Goal: Transaction & Acquisition: Purchase product/service

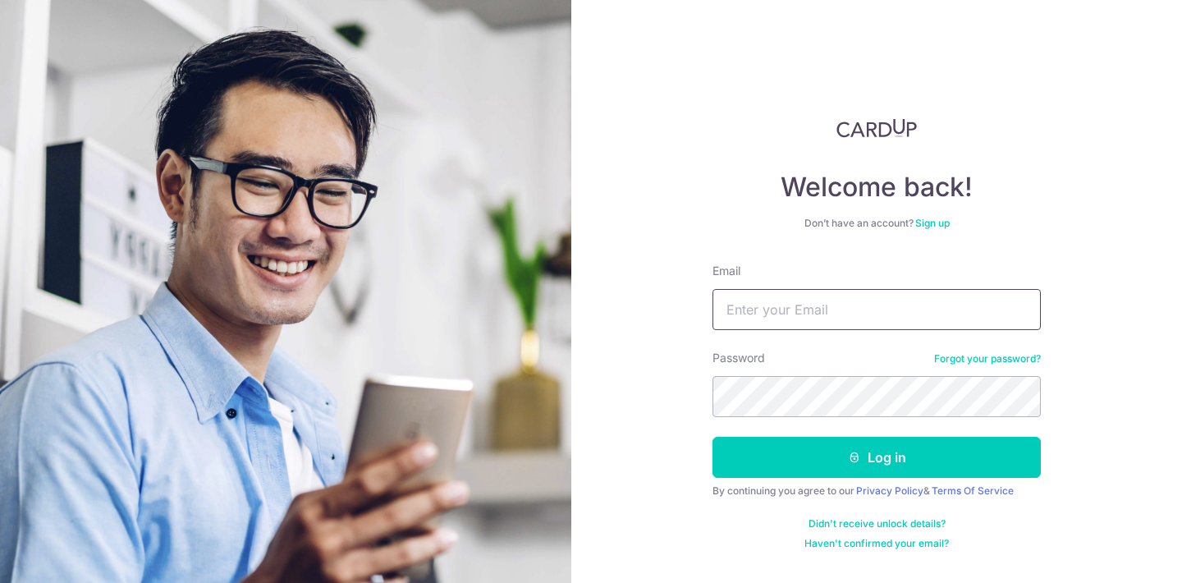
type input "[EMAIL_ADDRESS][DOMAIN_NAME]"
click at [877, 457] on button "Log in" at bounding box center [877, 457] width 328 height 41
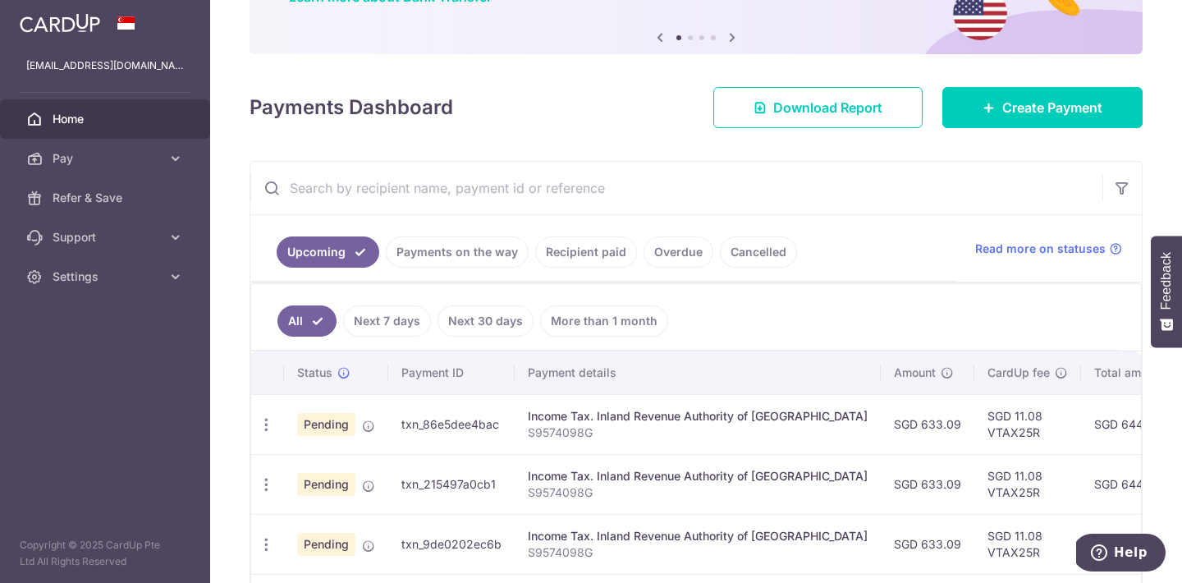
scroll to position [167, 0]
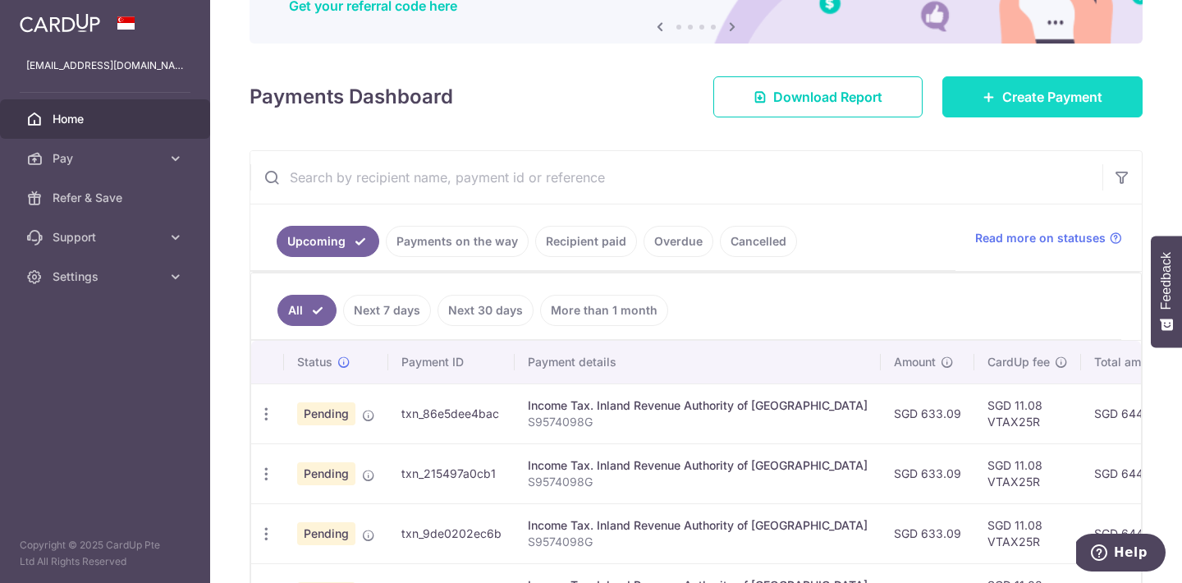
click at [1010, 100] on span "Create Payment" at bounding box center [1053, 97] width 100 height 20
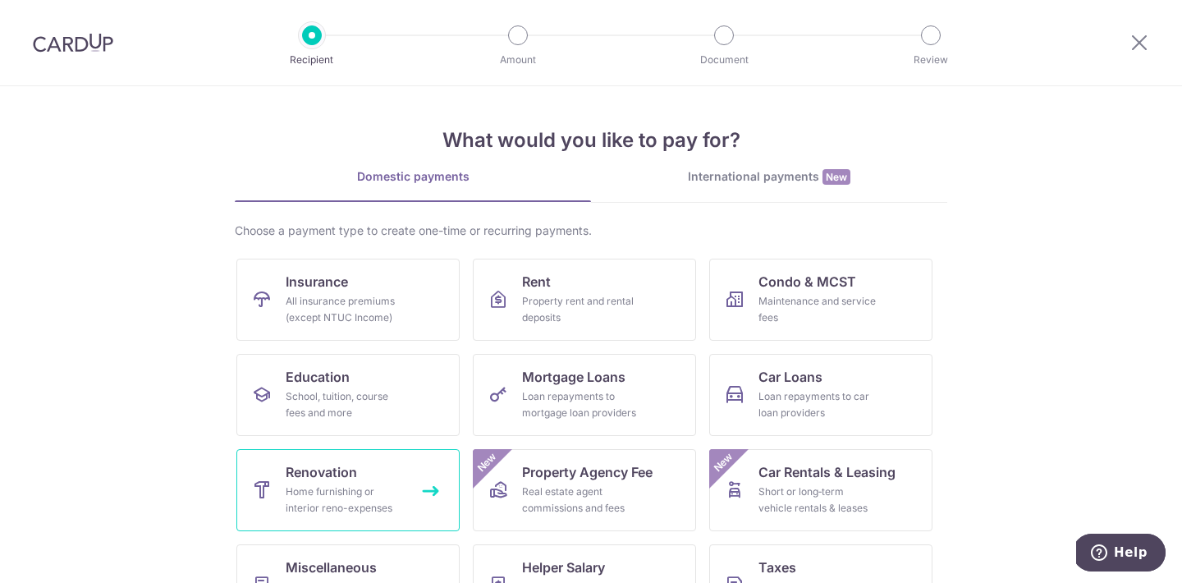
click at [369, 461] on link "Renovation Home furnishing or interior reno-expenses" at bounding box center [347, 490] width 223 height 82
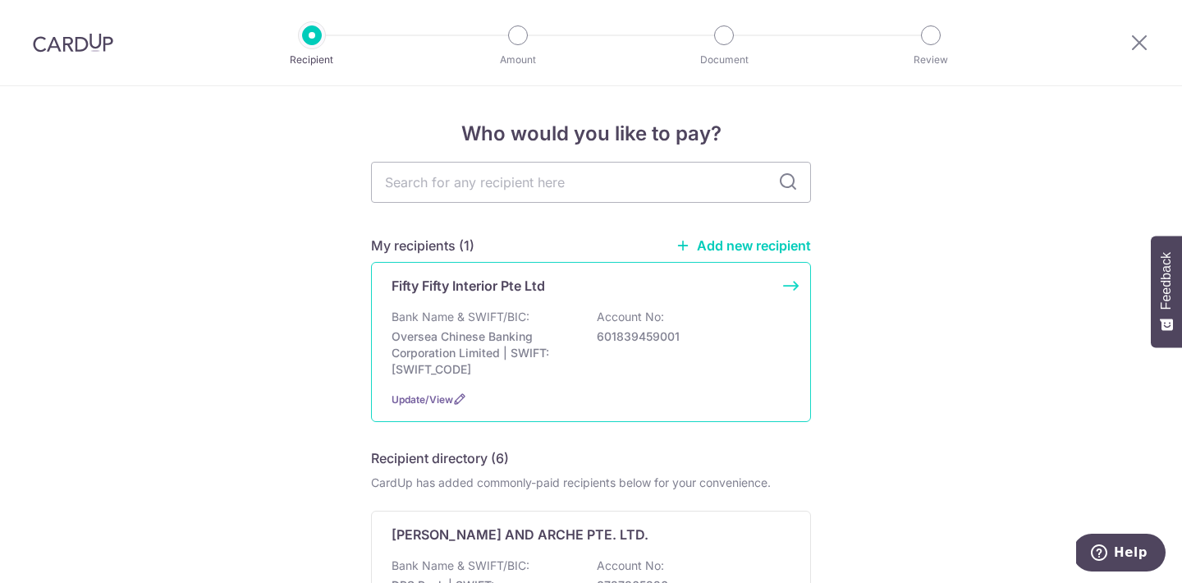
click at [535, 352] on p "Oversea Chinese Banking Corporation Limited | SWIFT: OCBCSGSGXXX" at bounding box center [484, 352] width 184 height 49
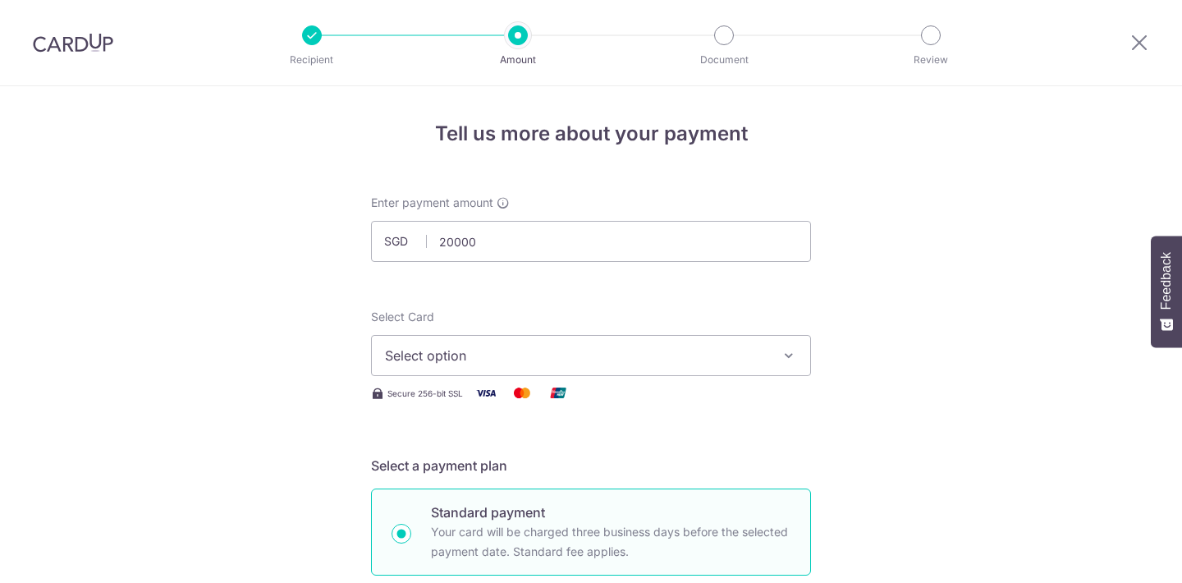
click at [517, 364] on span "Select option" at bounding box center [576, 356] width 383 height 20
type input "20,000.00"
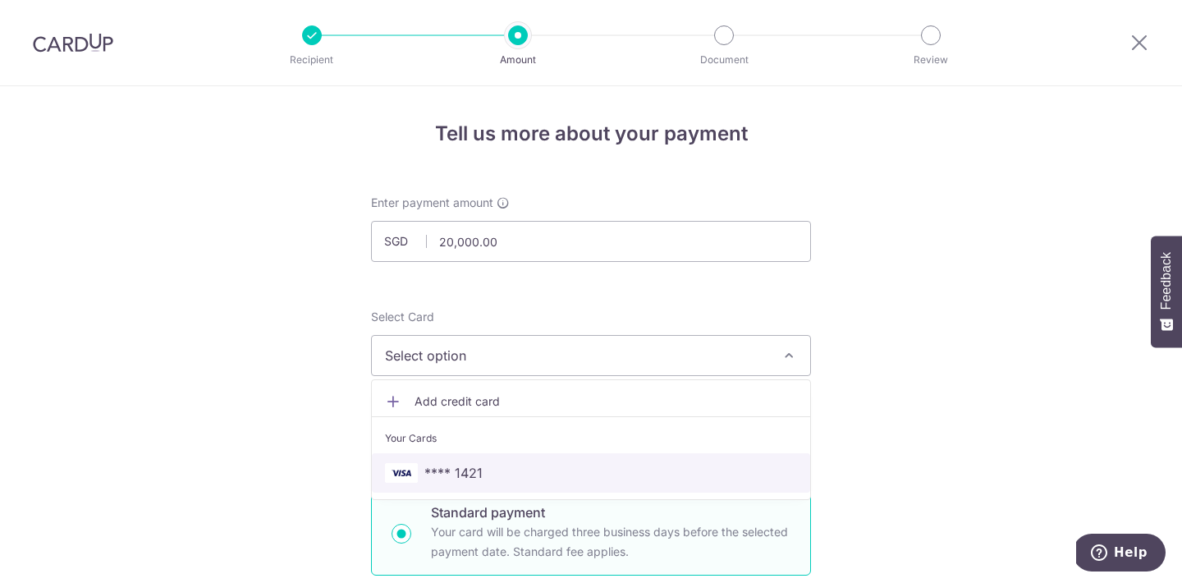
click at [561, 478] on span "**** 1421" at bounding box center [591, 473] width 412 height 20
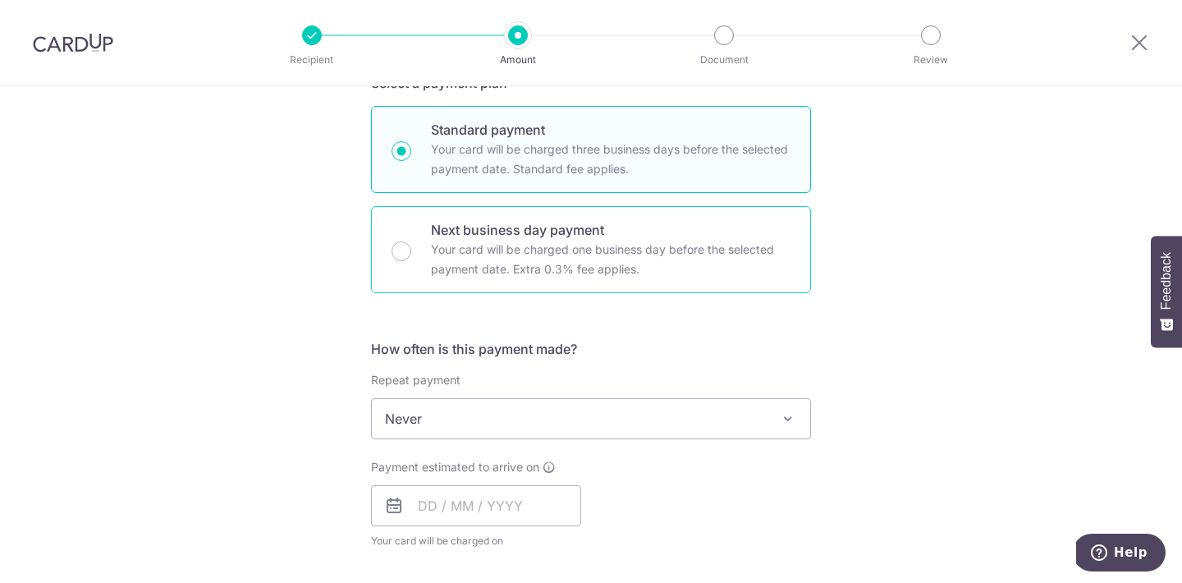
scroll to position [397, 0]
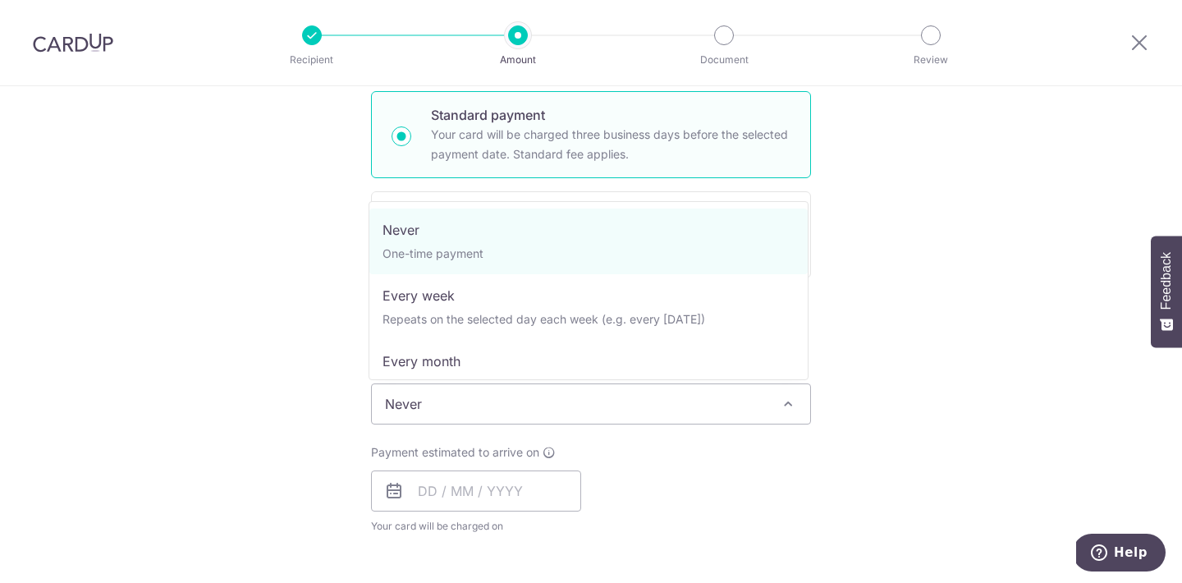
click at [528, 398] on span "Never" at bounding box center [591, 403] width 438 height 39
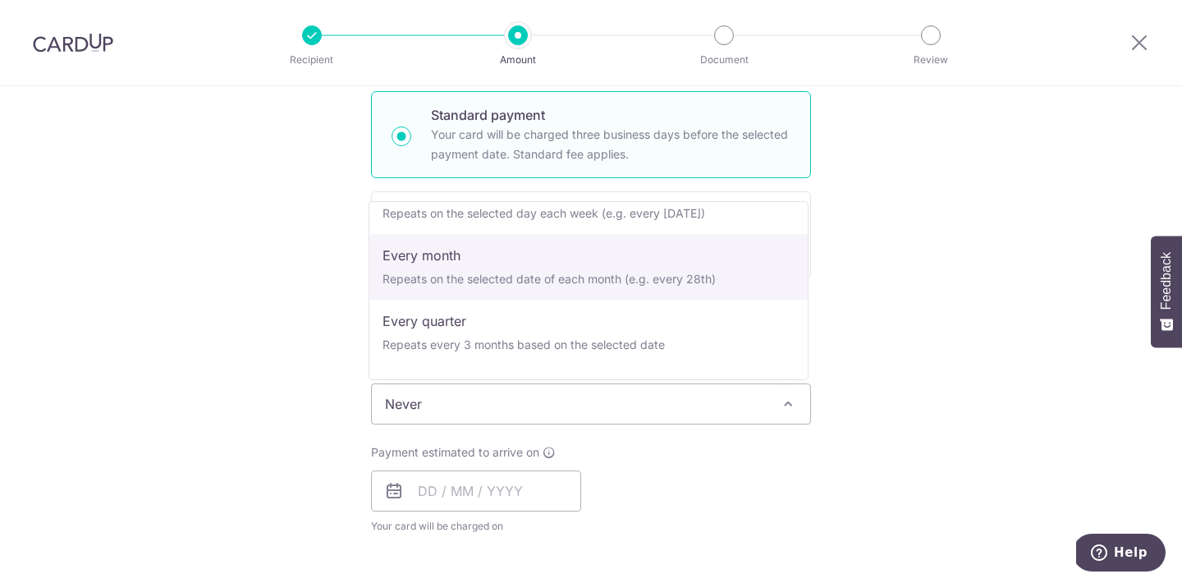
scroll to position [89, 0]
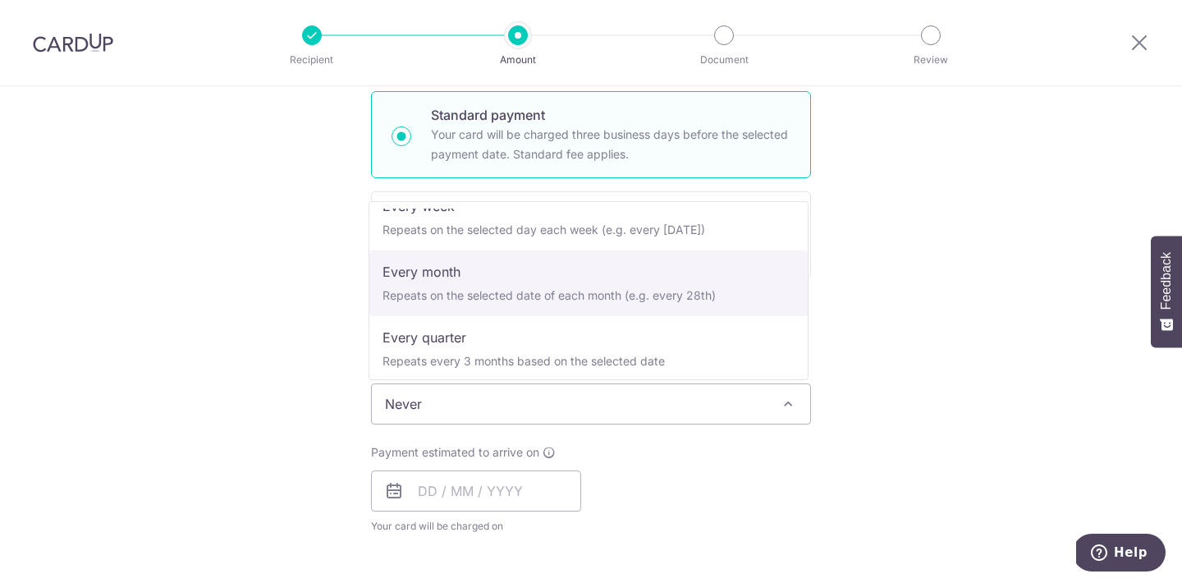
select select "3"
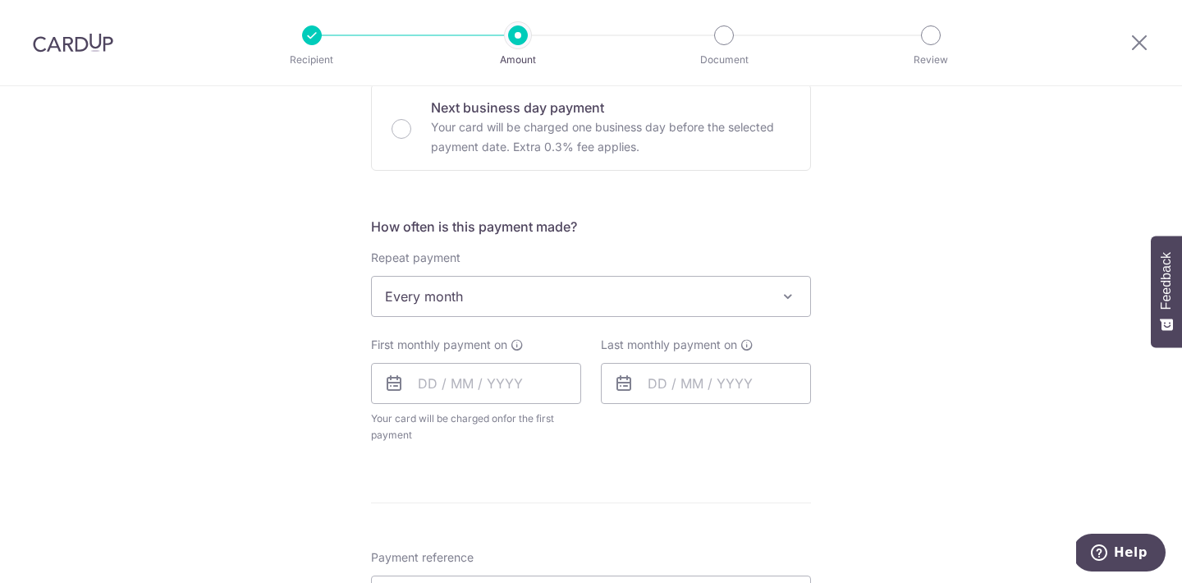
scroll to position [516, 0]
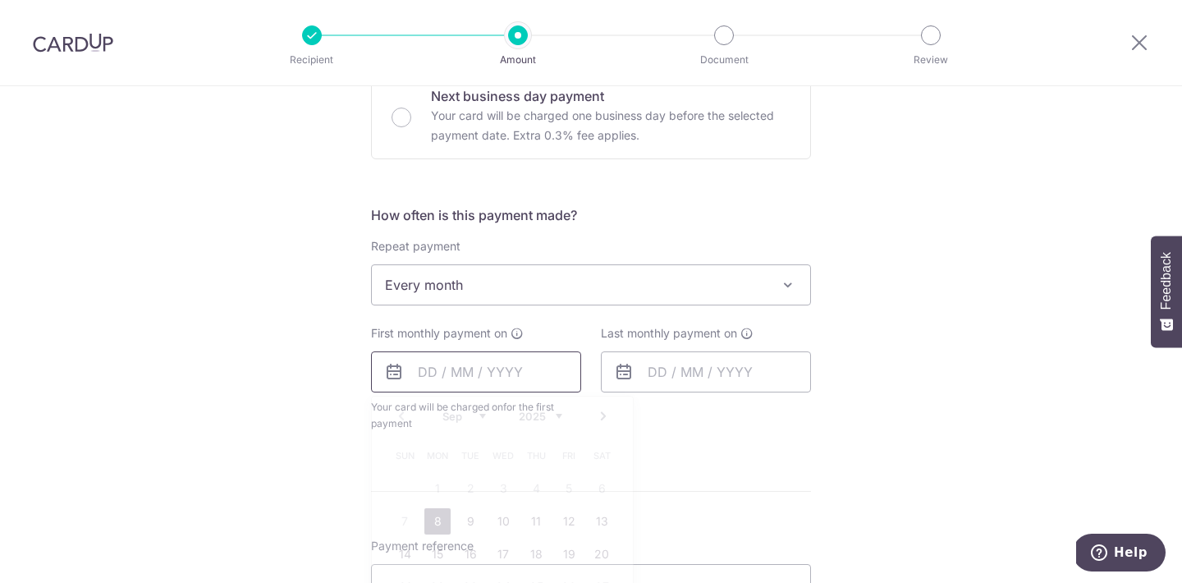
click at [423, 377] on input "text" at bounding box center [476, 371] width 210 height 41
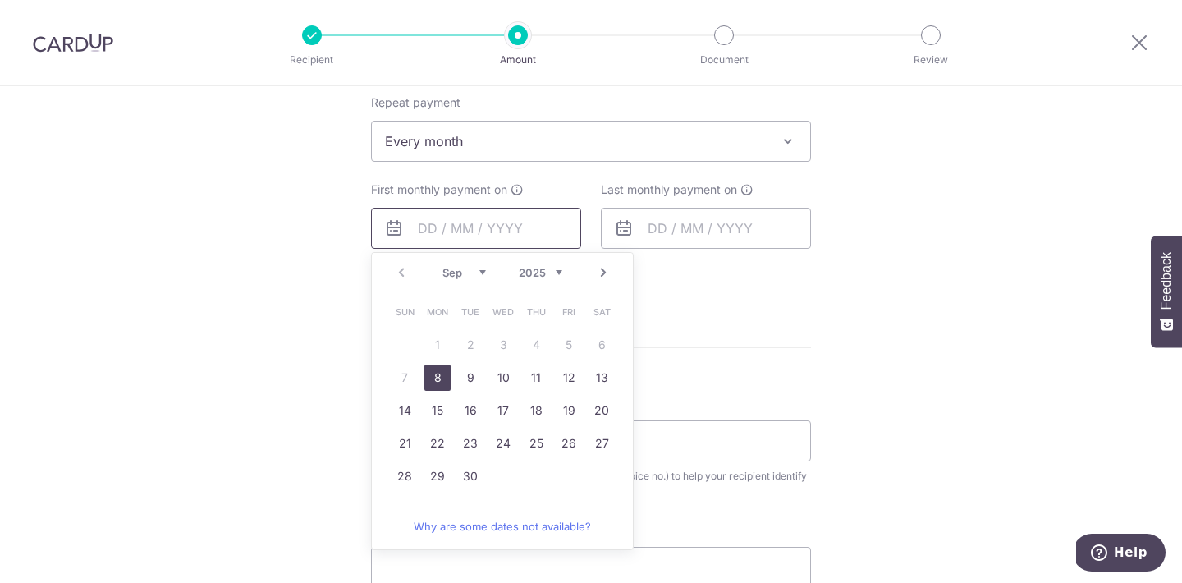
scroll to position [674, 0]
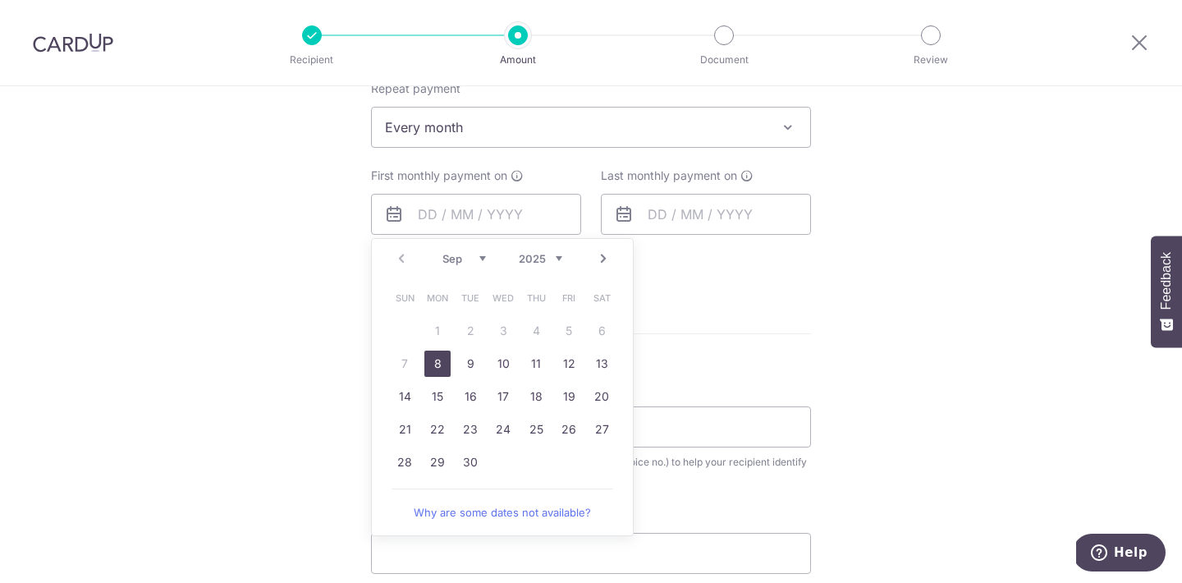
click at [433, 369] on link "8" at bounding box center [437, 364] width 26 height 26
type input "[DATE]"
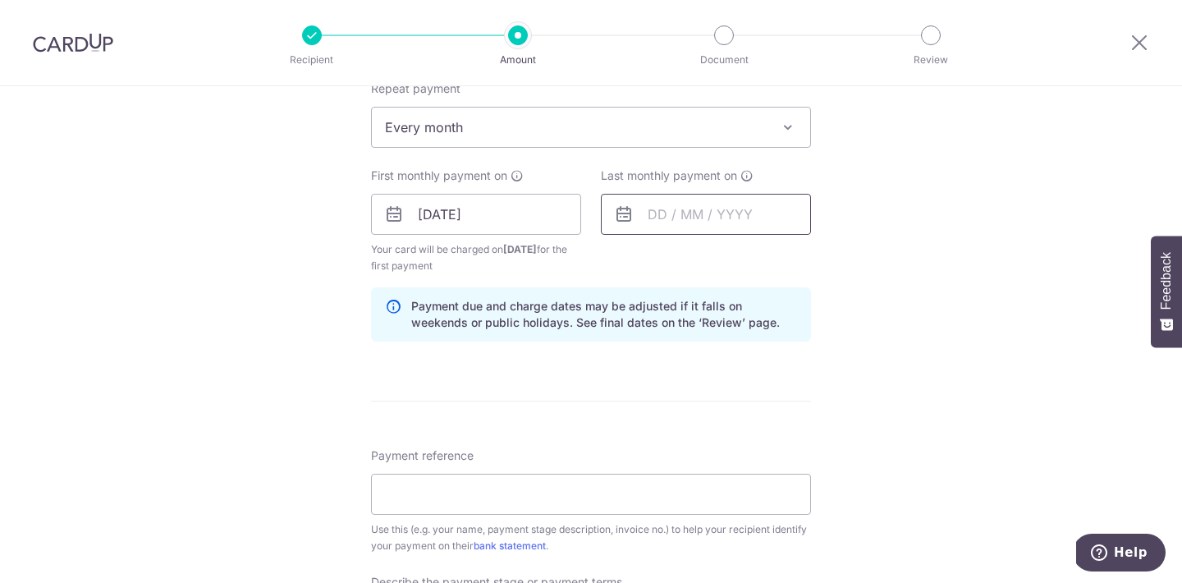
click at [654, 218] on input "text" at bounding box center [706, 214] width 210 height 41
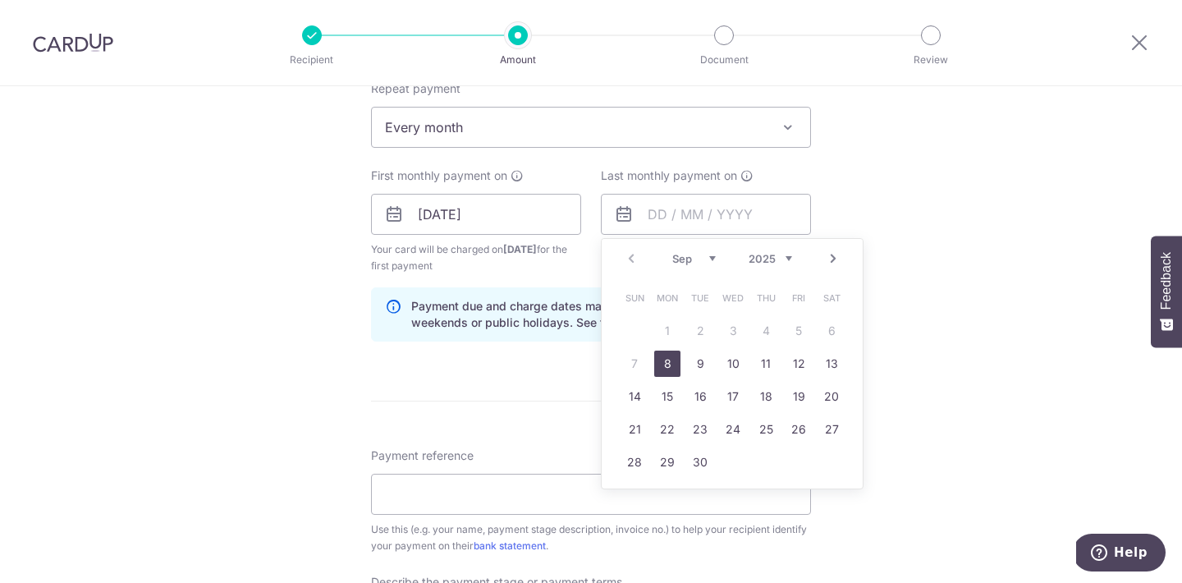
click at [830, 259] on link "Next" at bounding box center [834, 259] width 20 height 20
click at [672, 388] on link "13" at bounding box center [667, 396] width 26 height 26
type input "13/10/2025"
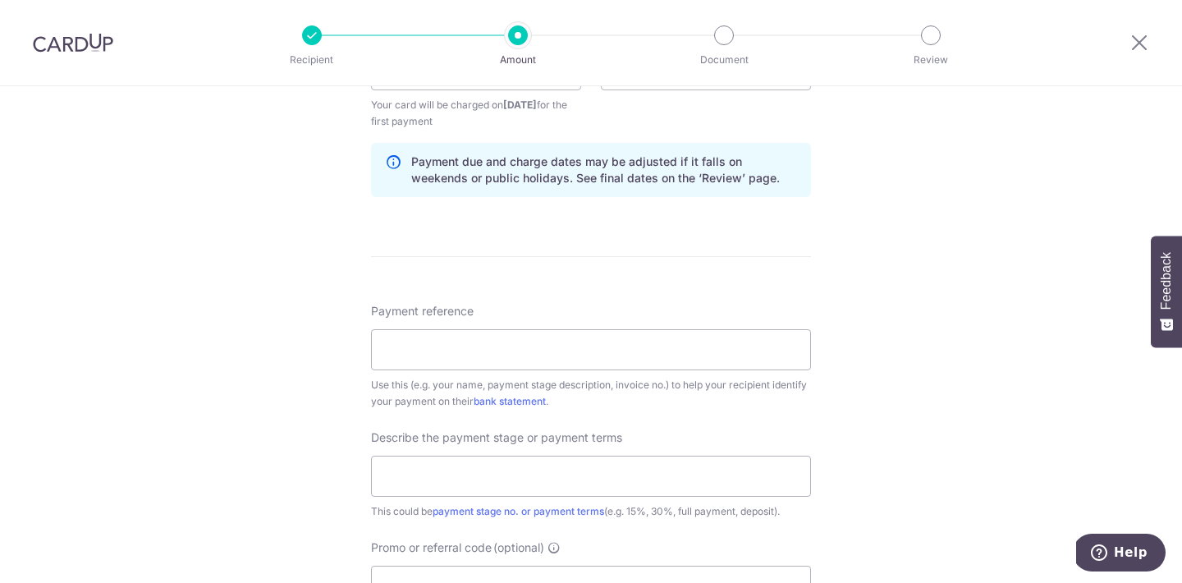
scroll to position [839, 0]
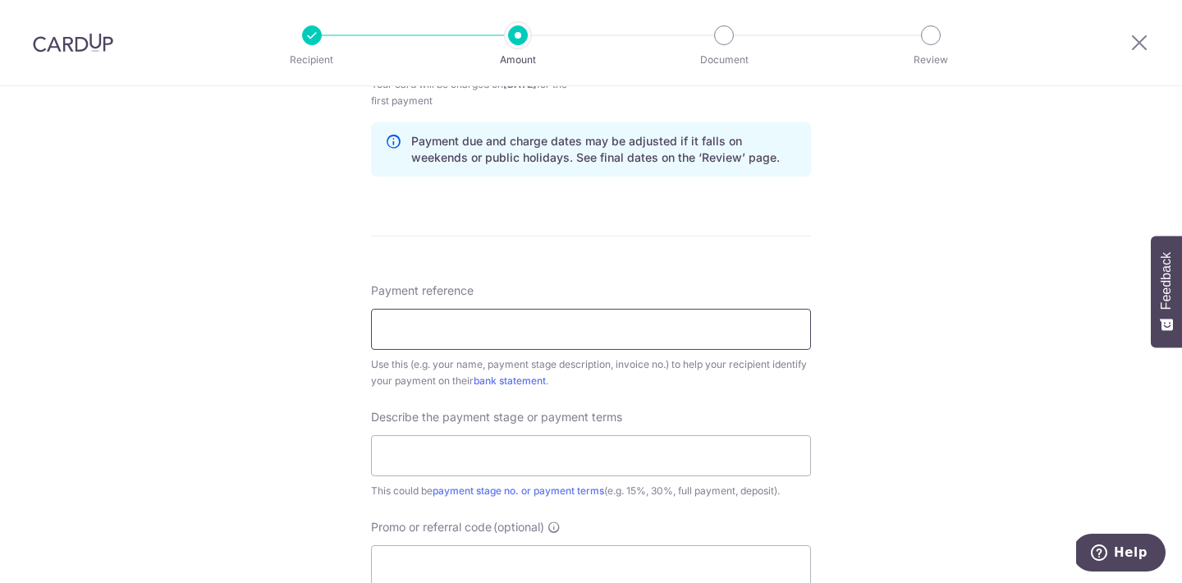
click at [632, 328] on input "Payment reference" at bounding box center [591, 329] width 440 height 41
type input "Esther Liufu 223B Mount Vernon"
click at [599, 444] on input "text" at bounding box center [591, 454] width 440 height 41
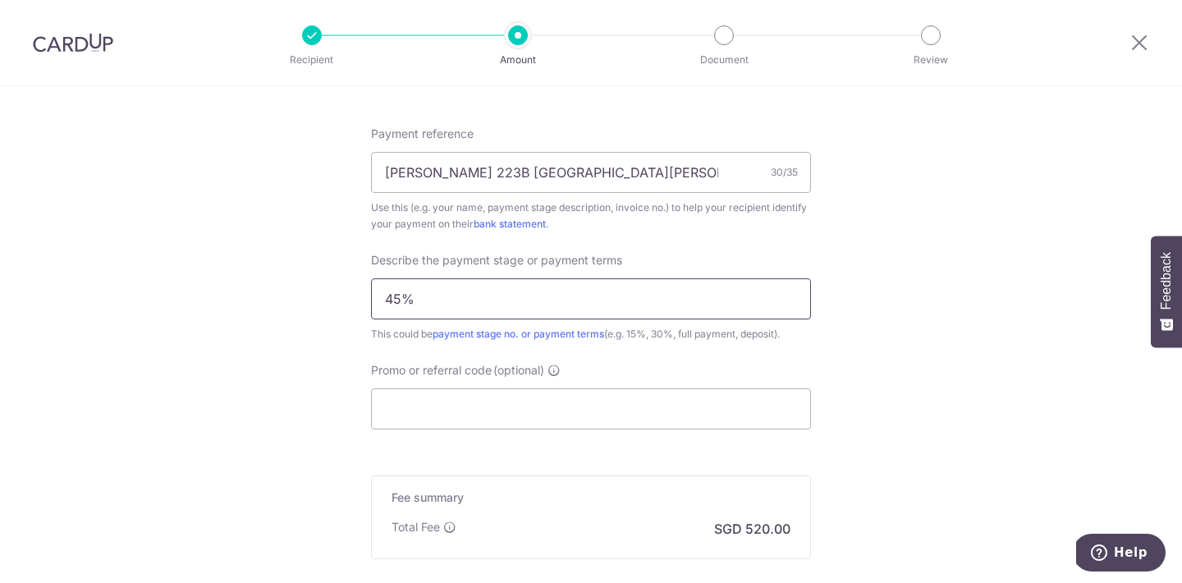
scroll to position [1024, 0]
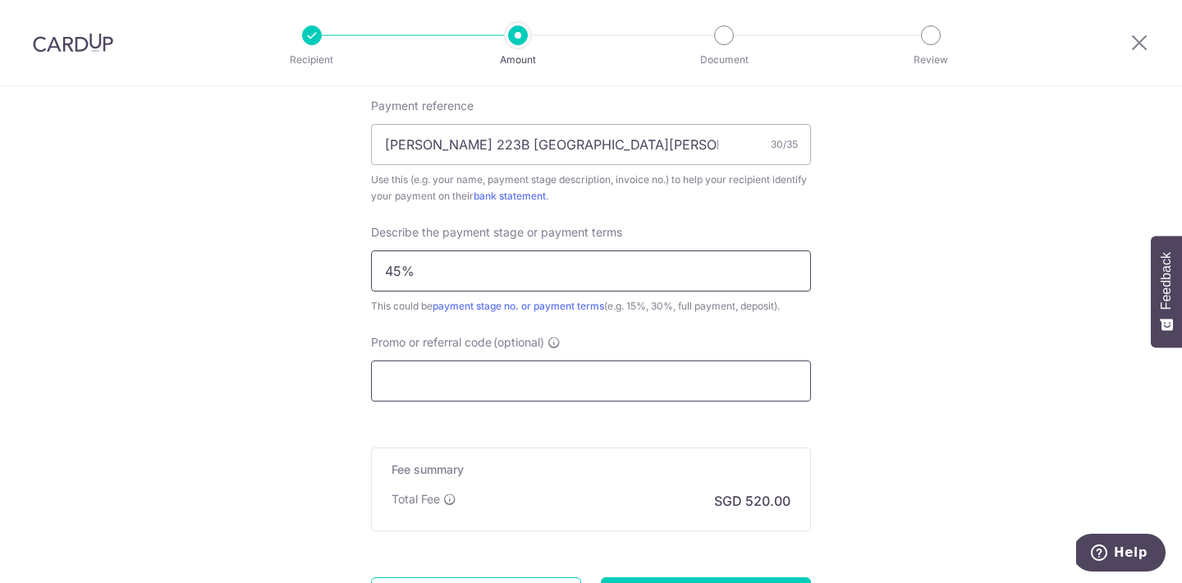
type input "45%"
click at [651, 387] on input "Promo or referral code (optional)" at bounding box center [591, 380] width 440 height 41
paste input "3HOME25R"
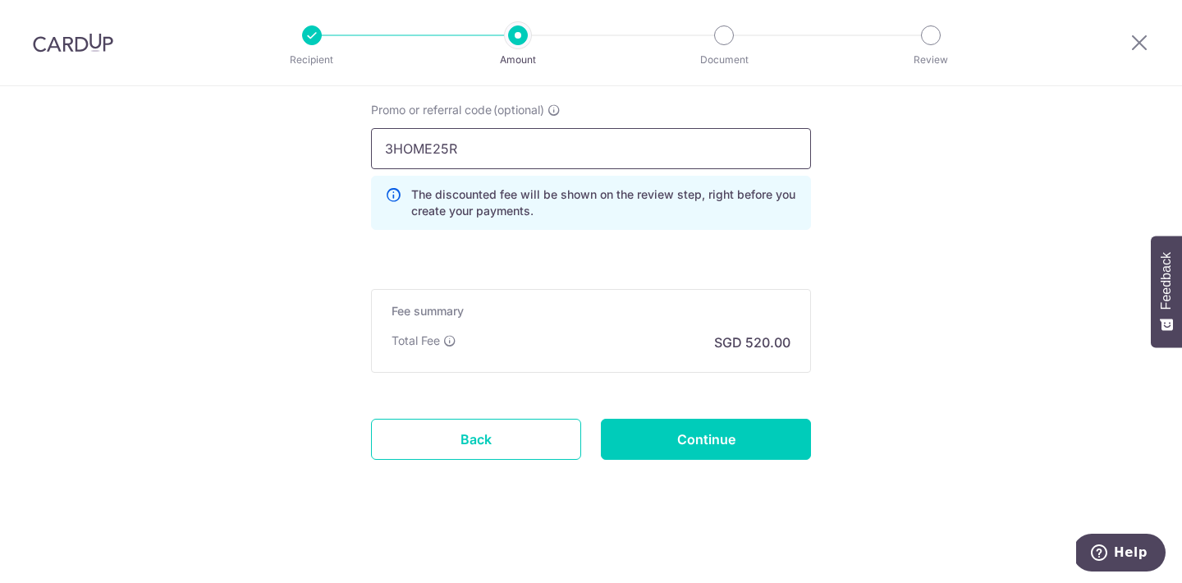
scroll to position [1256, 0]
type input "3HOME25R"
click at [677, 443] on input "Continue" at bounding box center [706, 439] width 210 height 41
type input "Create Schedule"
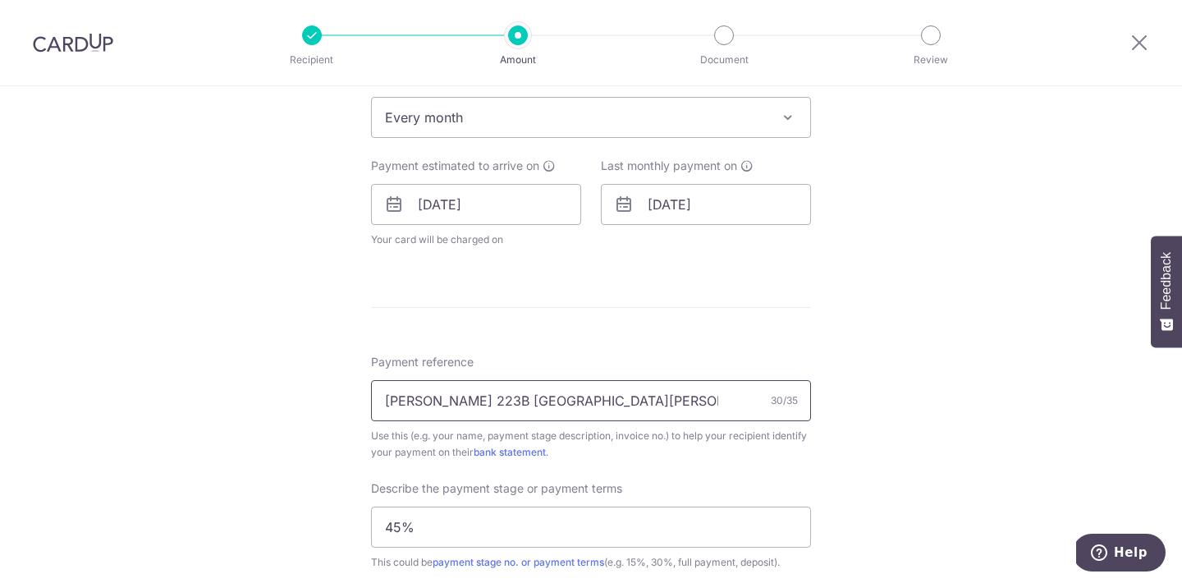
scroll to position [643, 0]
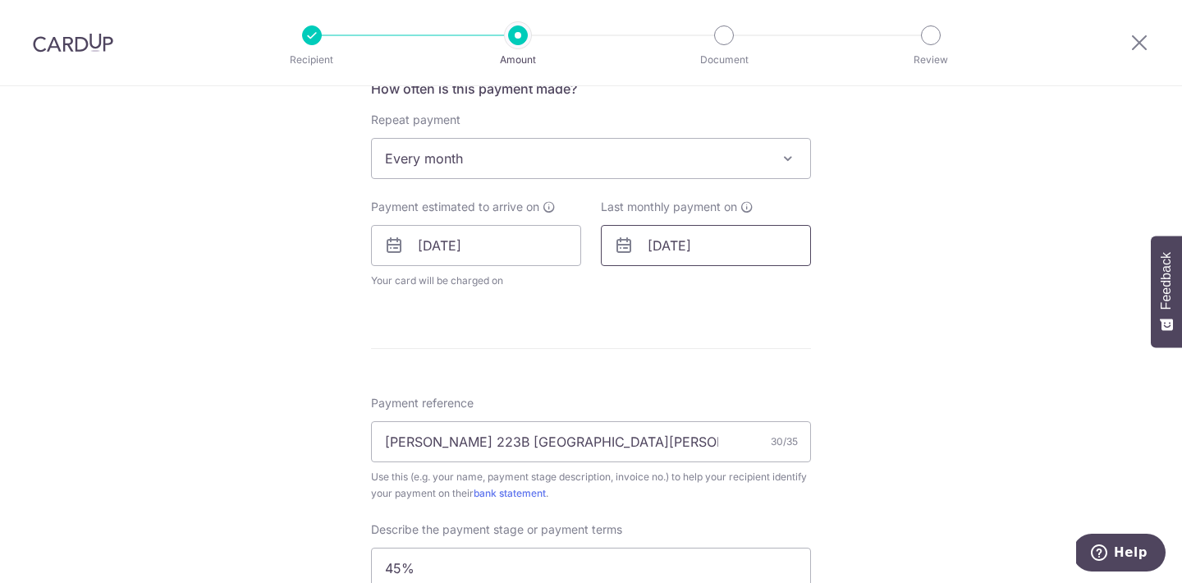
click at [668, 245] on input "13/10/2025" at bounding box center [706, 245] width 210 height 41
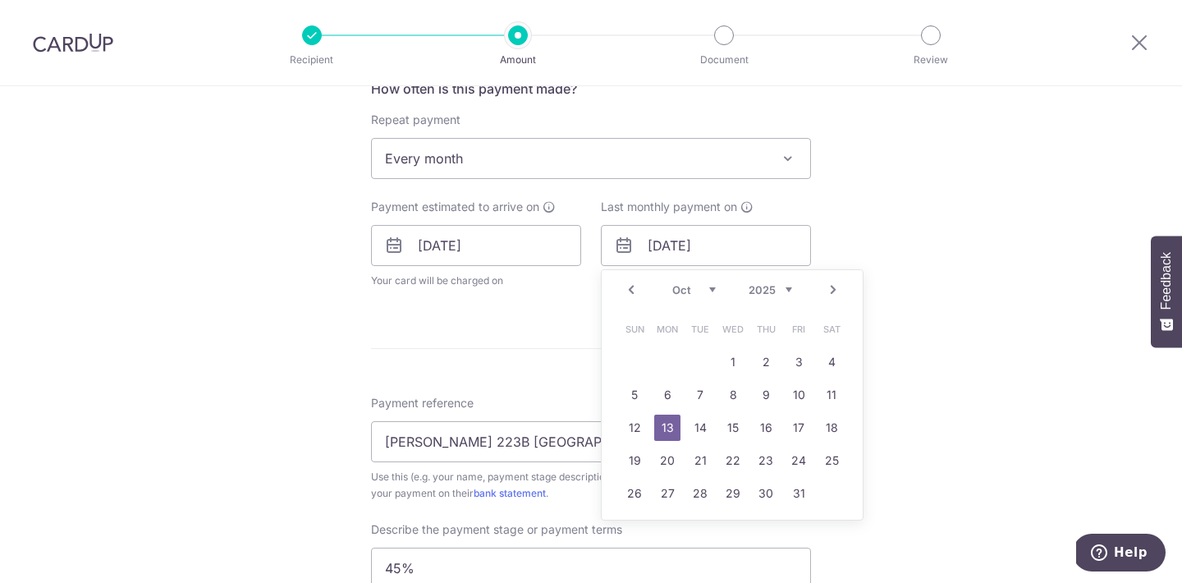
click at [836, 287] on link "Next" at bounding box center [834, 290] width 20 height 20
click at [668, 463] on link "17" at bounding box center [667, 460] width 26 height 26
type input "[DATE]"
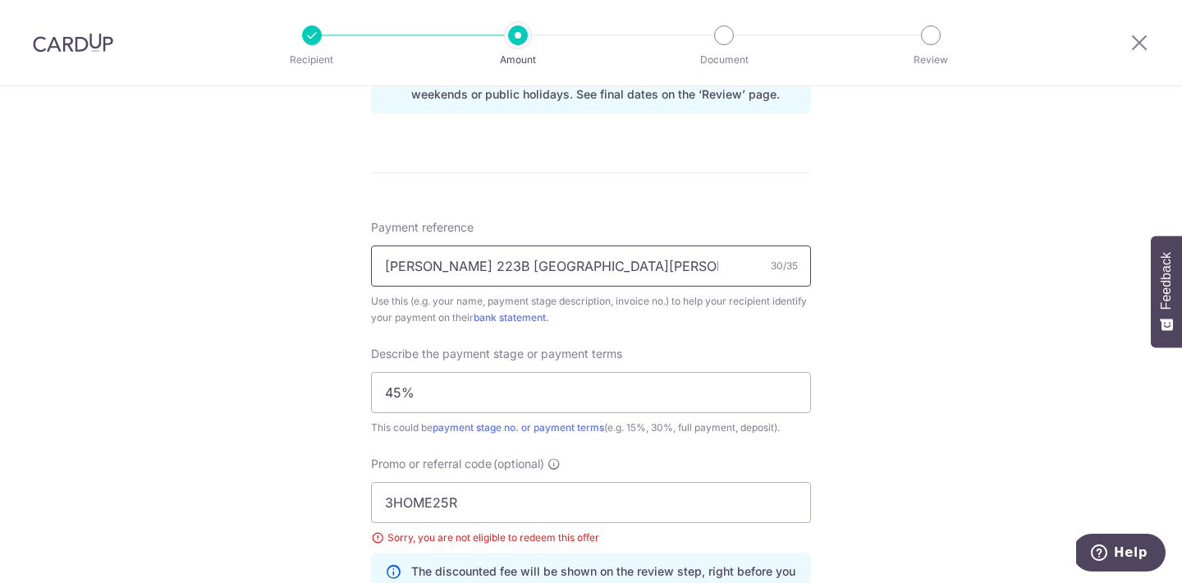
scroll to position [939, 0]
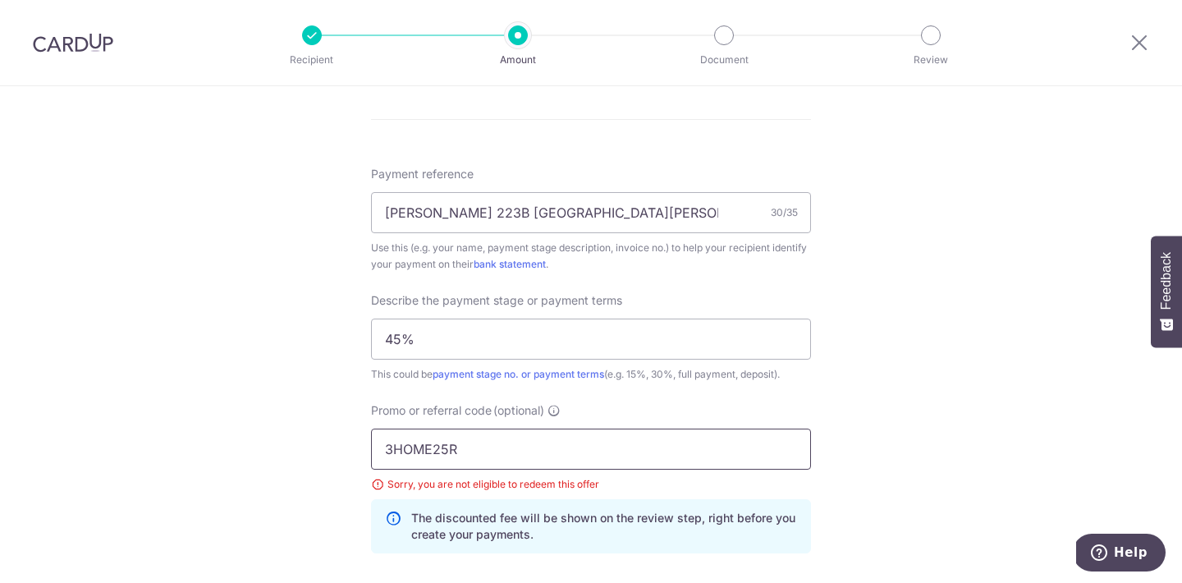
click at [642, 461] on input "3HOME25R" at bounding box center [591, 449] width 440 height 41
click button "Add Card" at bounding box center [0, 0] width 0 height 0
click at [421, 443] on input "3HOME25R" at bounding box center [591, 449] width 440 height 41
click at [637, 410] on div "Promo or referral code (optional) 3HOME25R Sorry, you are not eligible to redee…" at bounding box center [591, 477] width 440 height 151
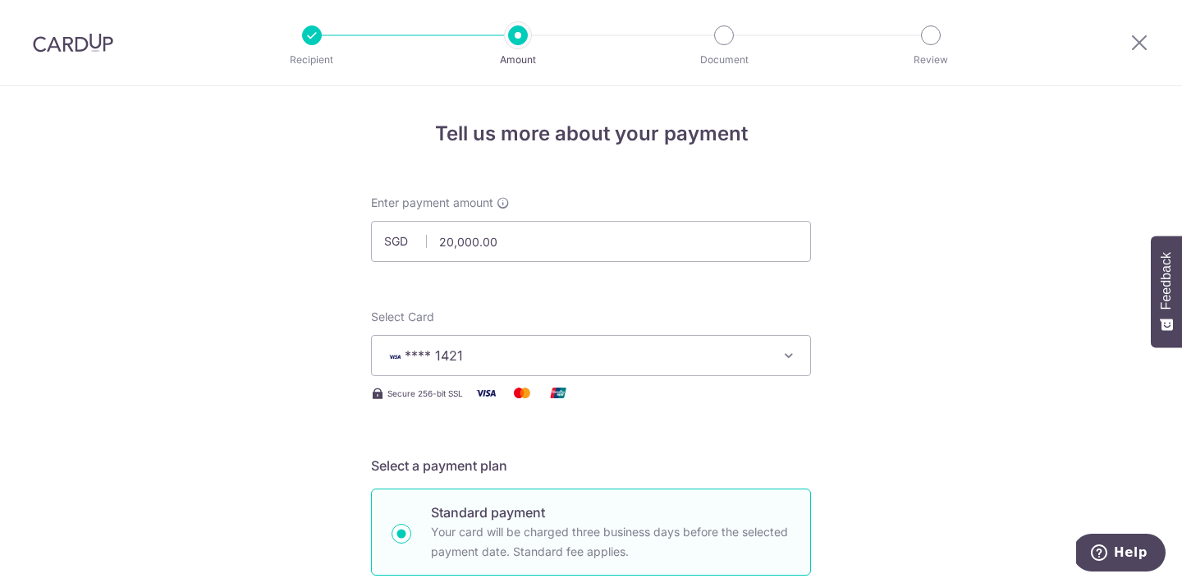
scroll to position [0, 0]
click at [543, 242] on input "20,000.00" at bounding box center [591, 241] width 440 height 41
click at [454, 247] on input "20,000.00" at bounding box center [591, 241] width 440 height 41
type input "20,000.00"
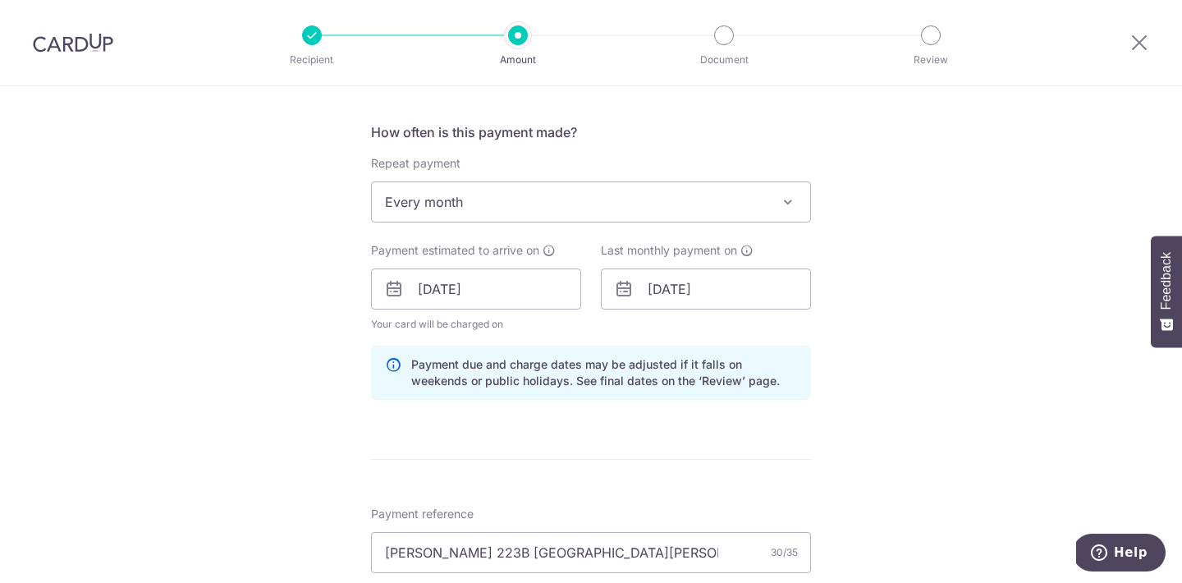
scroll to position [601, 0]
click at [666, 291] on input "17/11/2025" at bounding box center [706, 287] width 210 height 41
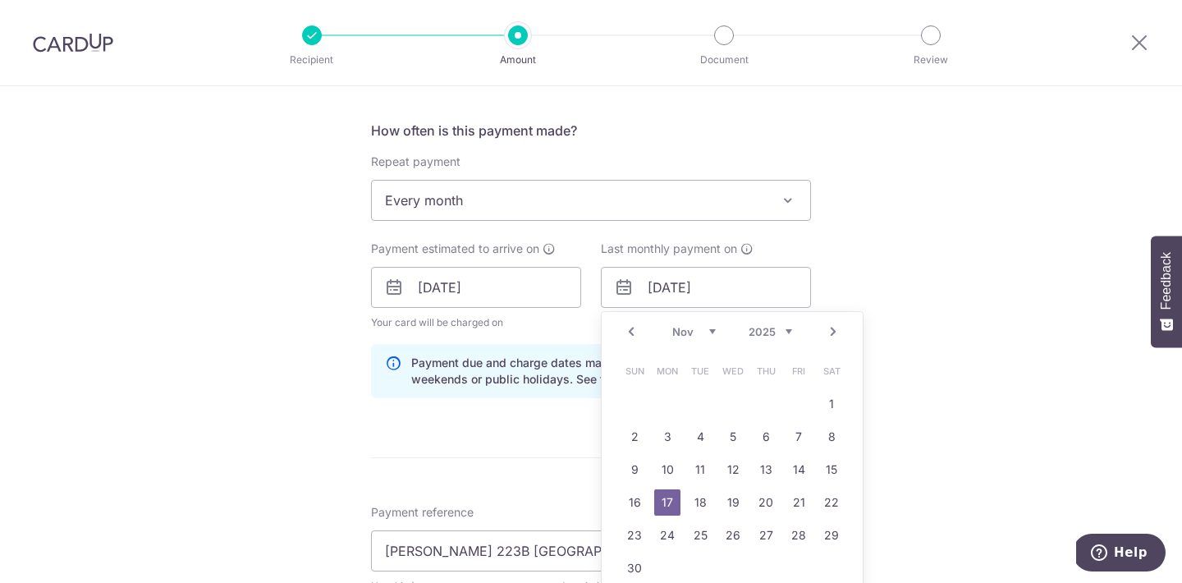
click at [830, 337] on link "Next" at bounding box center [834, 332] width 20 height 20
click at [671, 498] on link "22" at bounding box center [667, 502] width 26 height 26
type input "22/12/2025"
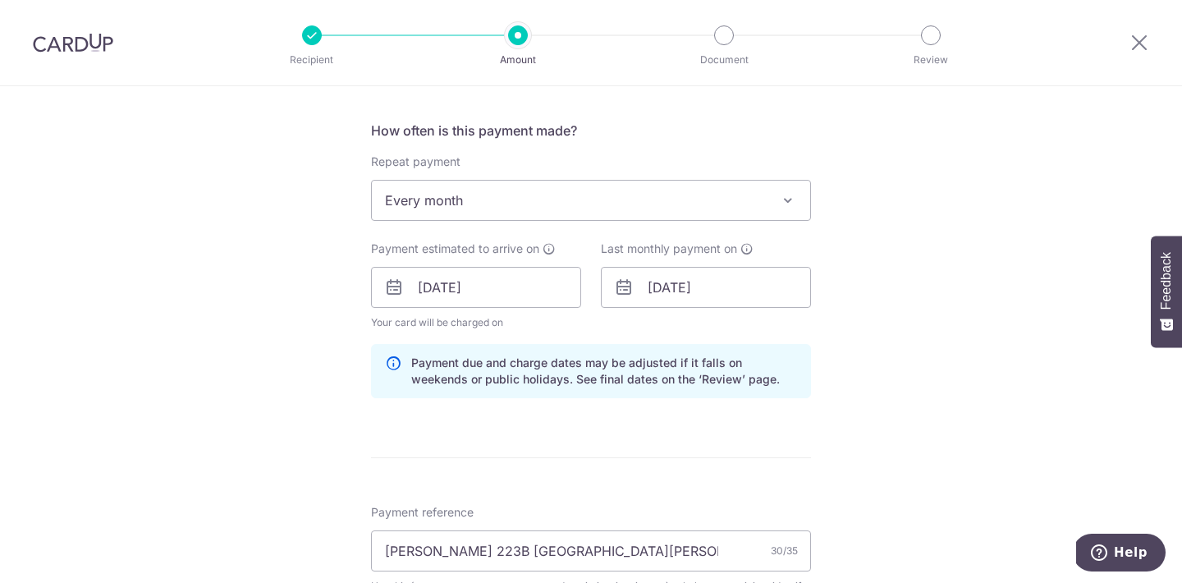
click at [581, 413] on form "Enter payment amount SGD 20,000.00 20000.00 Select Card **** 1421 Add credit ca…" at bounding box center [591, 381] width 440 height 1574
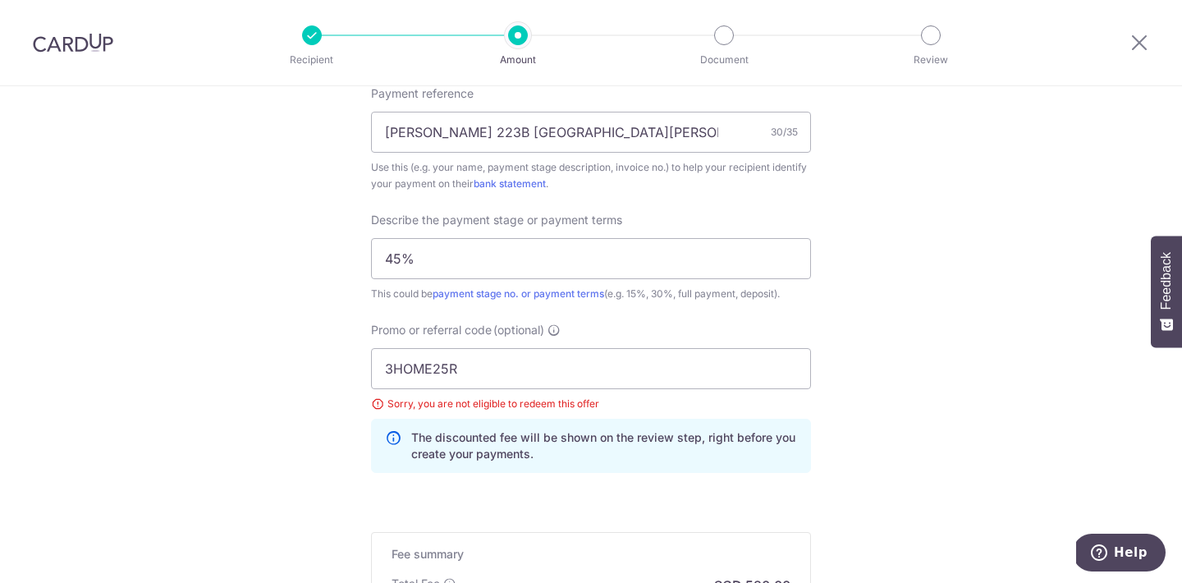
scroll to position [1021, 0]
click at [573, 374] on input "3HOME25R" at bounding box center [591, 366] width 440 height 41
type input "3HOME25R"
click button "Add Card" at bounding box center [0, 0] width 0 height 0
click at [648, 446] on p "The discounted fee will be shown on the review step, right before you create yo…" at bounding box center [604, 444] width 386 height 33
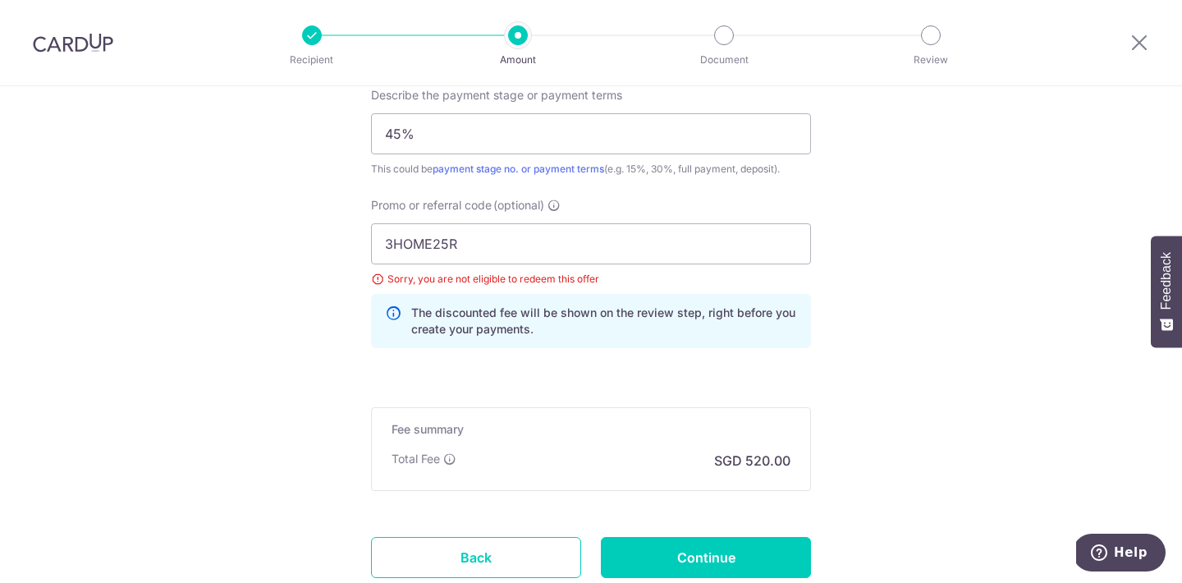
scroll to position [1168, 0]
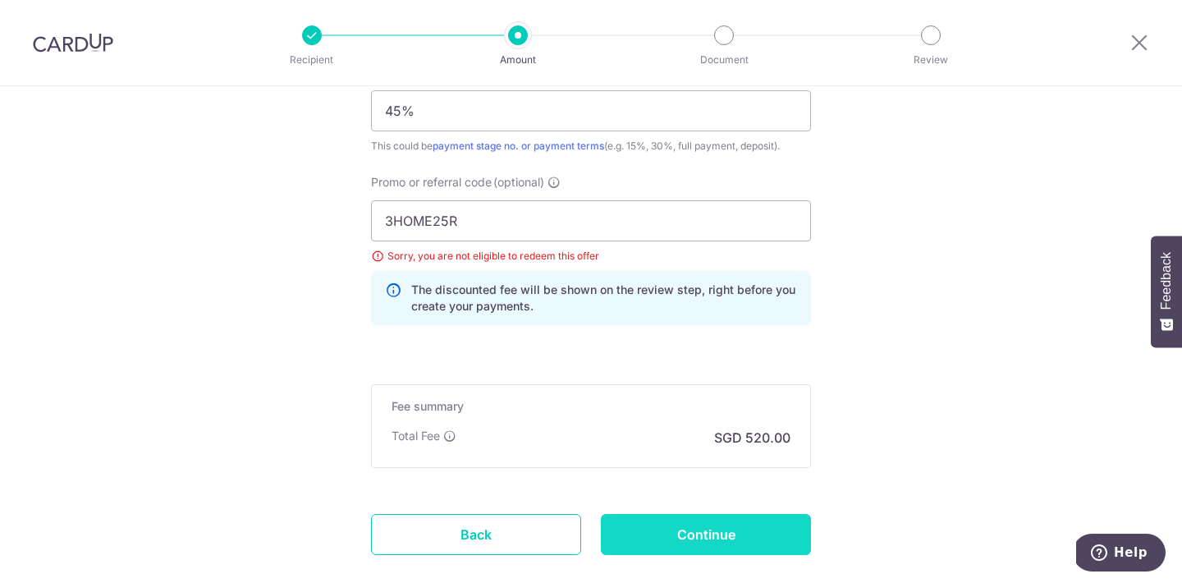
click at [654, 529] on input "Continue" at bounding box center [706, 534] width 210 height 41
type input "Update Schedule"
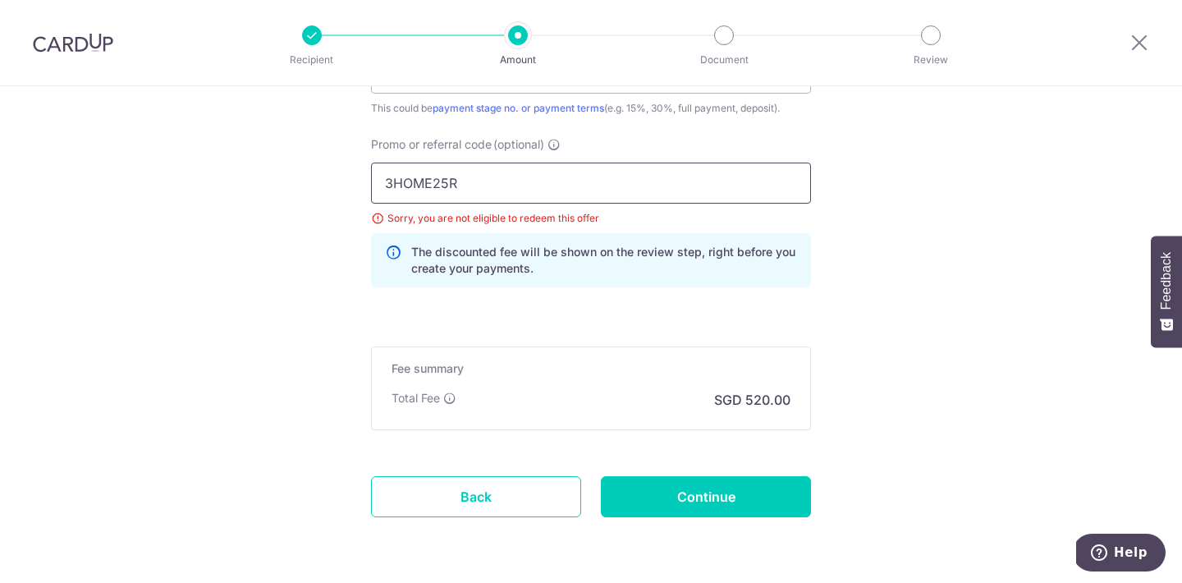
click at [424, 174] on input "3HOME25R" at bounding box center [591, 183] width 440 height 41
paste input "REC185"
type input "REC185"
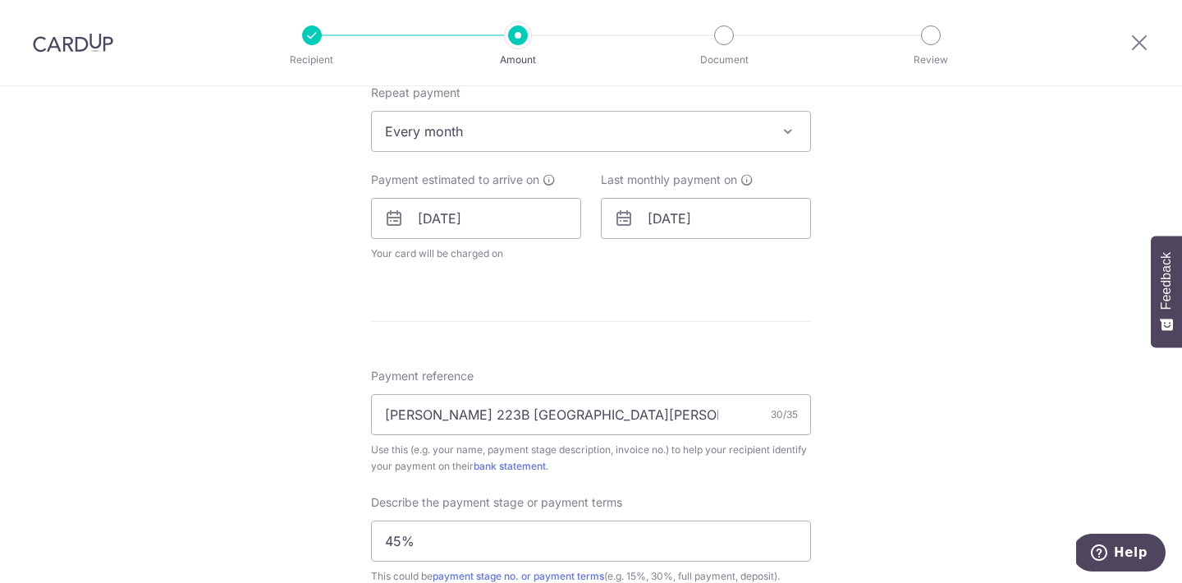
scroll to position [665, 0]
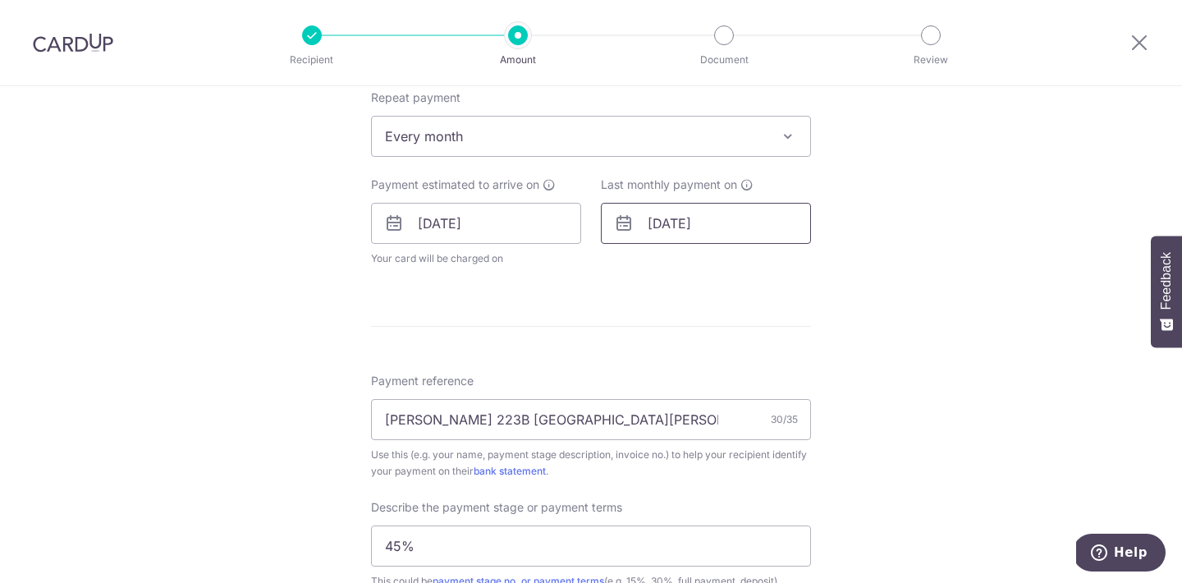
click at [680, 209] on input "[DATE]" at bounding box center [706, 223] width 210 height 41
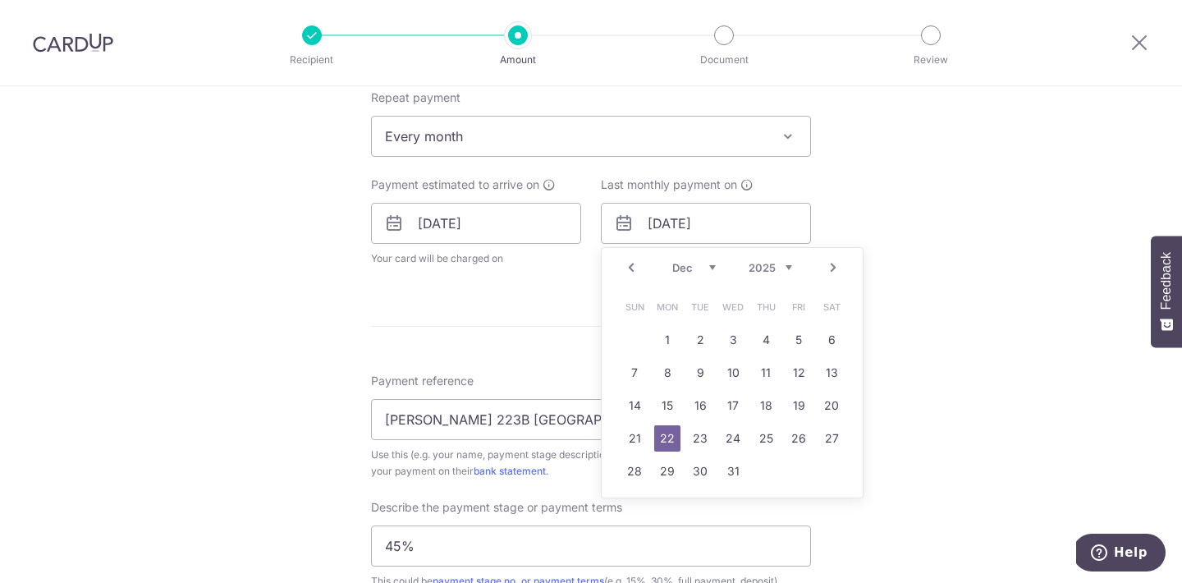
click at [635, 264] on link "Prev" at bounding box center [632, 268] width 20 height 20
click at [668, 439] on link "17" at bounding box center [667, 438] width 26 height 26
type input "17/11/2025"
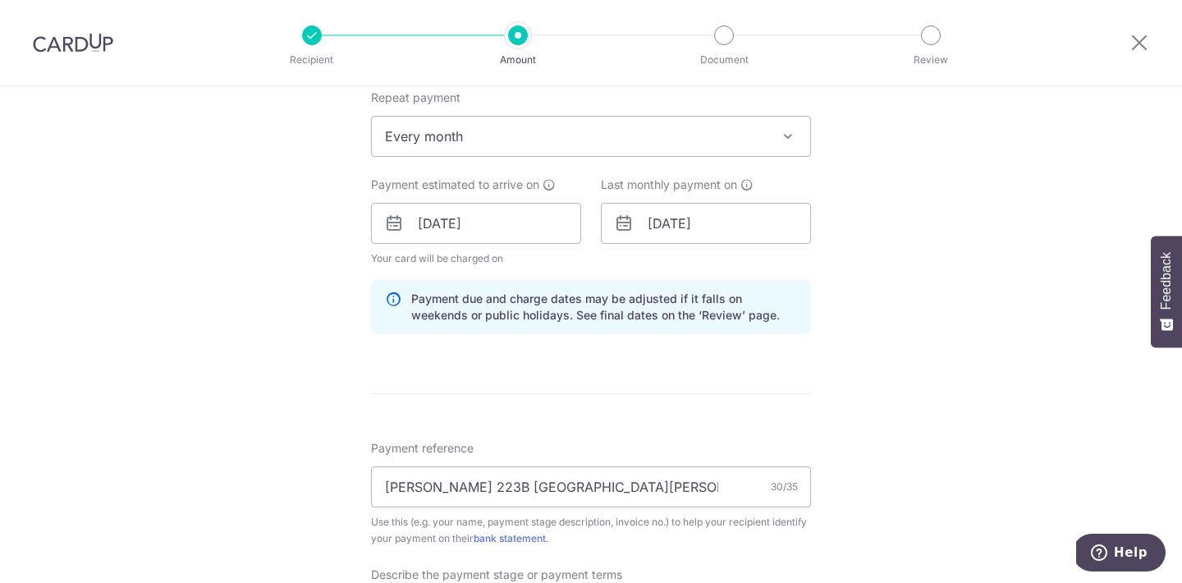
click at [801, 364] on form "Enter payment amount SGD 20,000.00 20000.00 Select Card **** 1421 Add credit ca…" at bounding box center [591, 317] width 440 height 1574
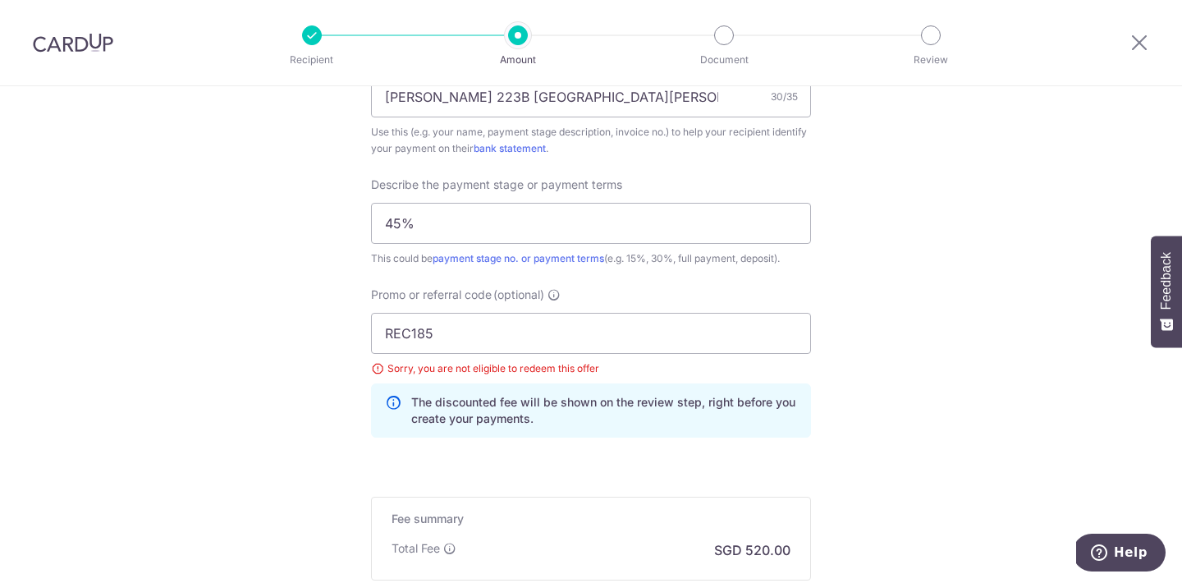
scroll to position [1157, 0]
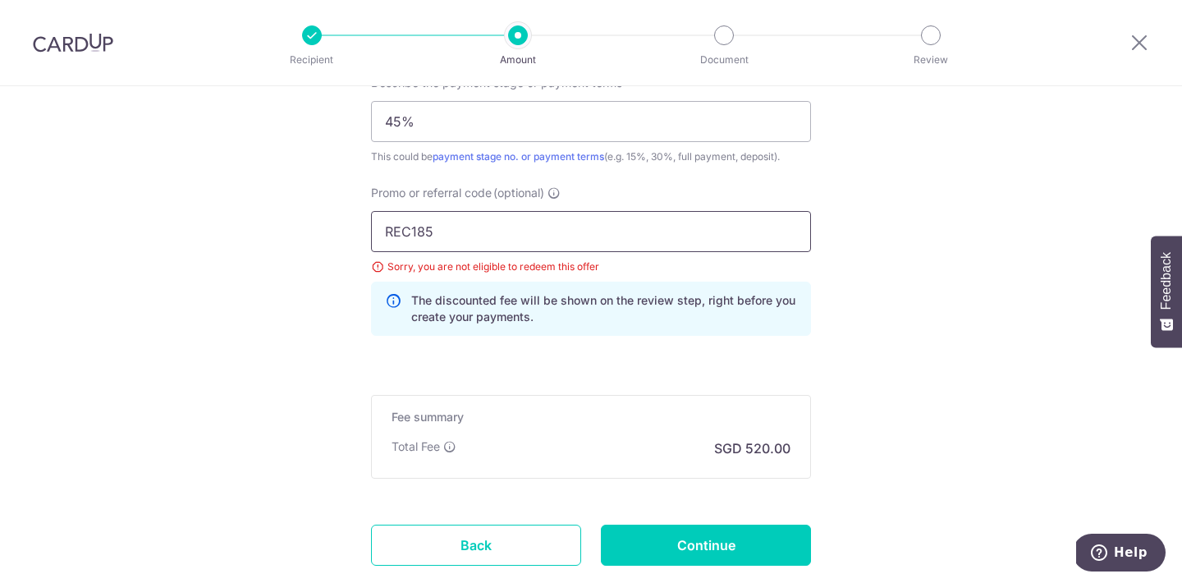
click at [714, 234] on input "REC185" at bounding box center [591, 231] width 440 height 41
click button "Add Card" at bounding box center [0, 0] width 0 height 0
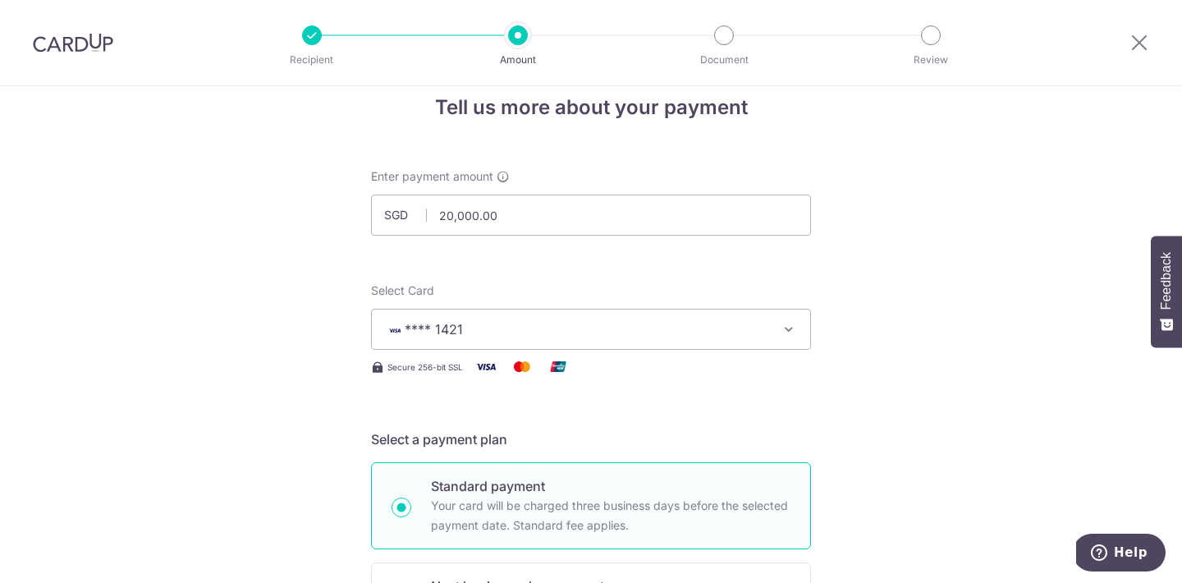
scroll to position [7, 0]
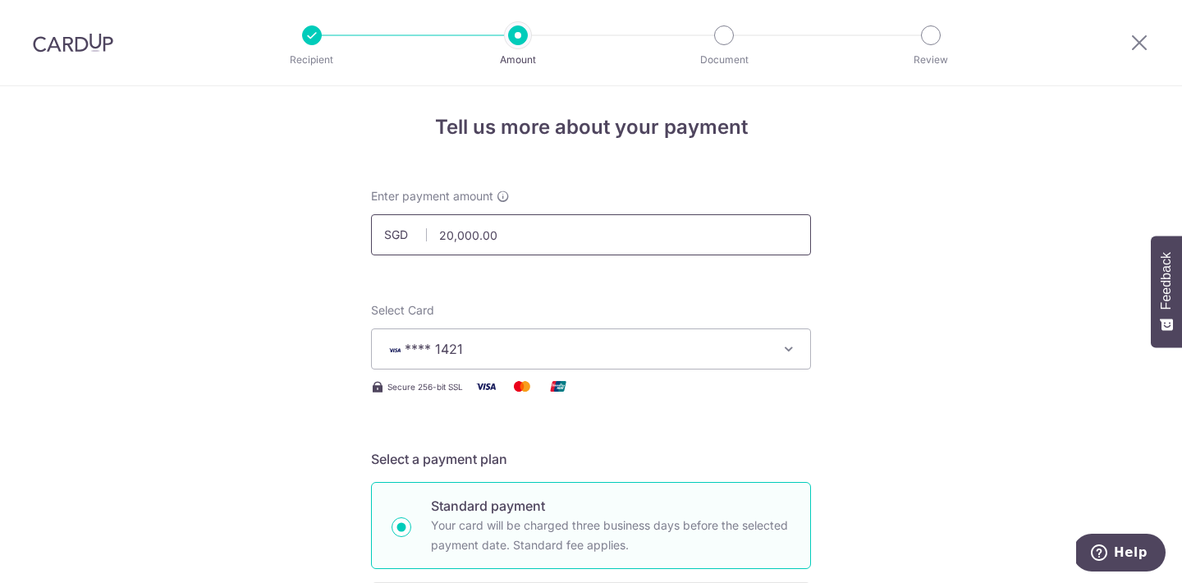
drag, startPoint x: 499, startPoint y: 231, endPoint x: 350, endPoint y: 231, distance: 149.4
type input "18,000.00"
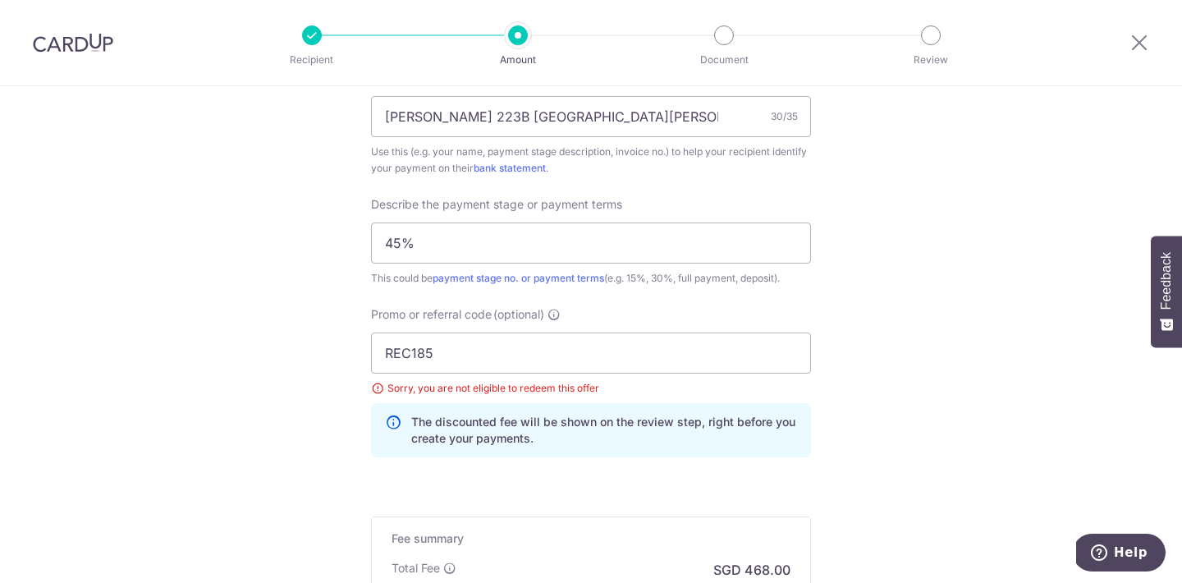
scroll to position [1041, 0]
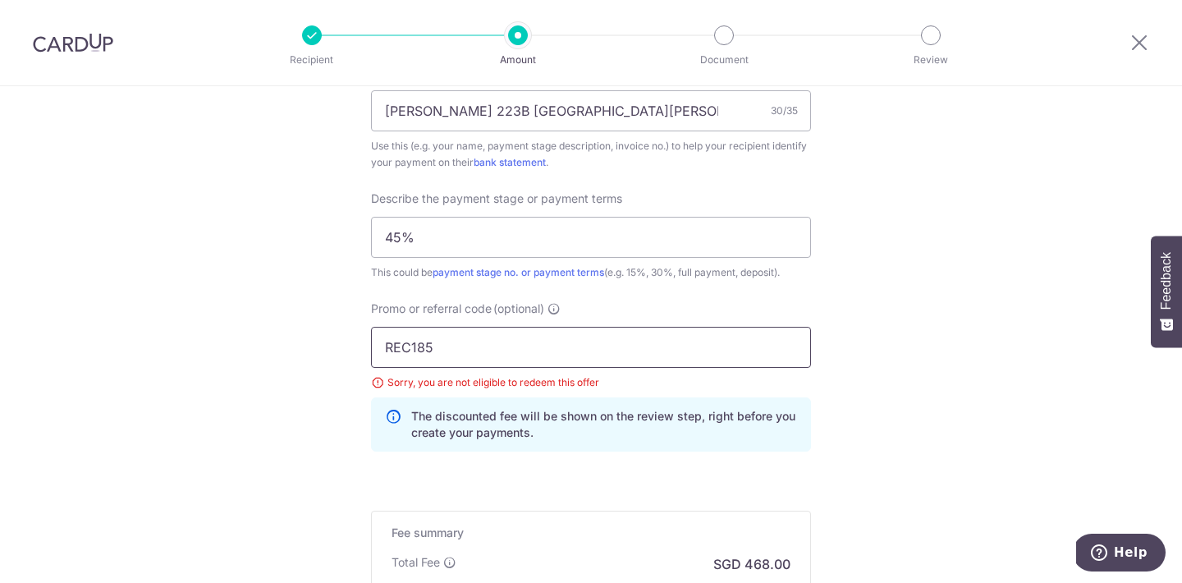
click at [535, 349] on input "REC185" at bounding box center [591, 347] width 440 height 41
type input "REC185"
click button "Add Card" at bounding box center [0, 0] width 0 height 0
click at [708, 297] on div "Payment reference Esther Liufu 223B Mount Vernon 30/35 Use this (e.g. your name…" at bounding box center [591, 264] width 440 height 401
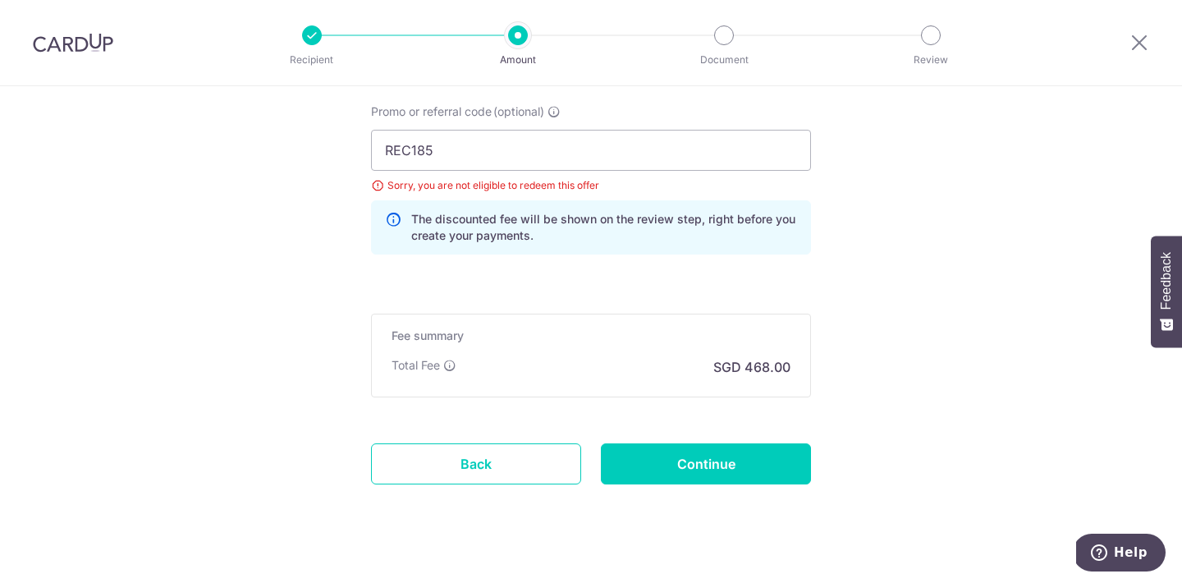
scroll to position [1239, 0]
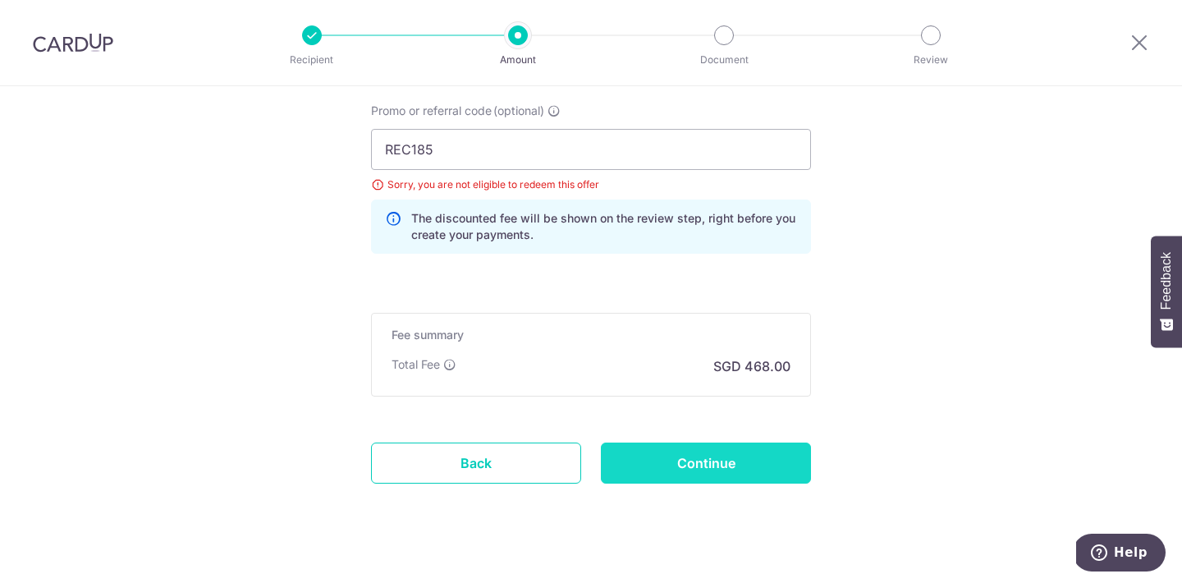
click at [677, 465] on input "Continue" at bounding box center [706, 463] width 210 height 41
type input "Update Schedule"
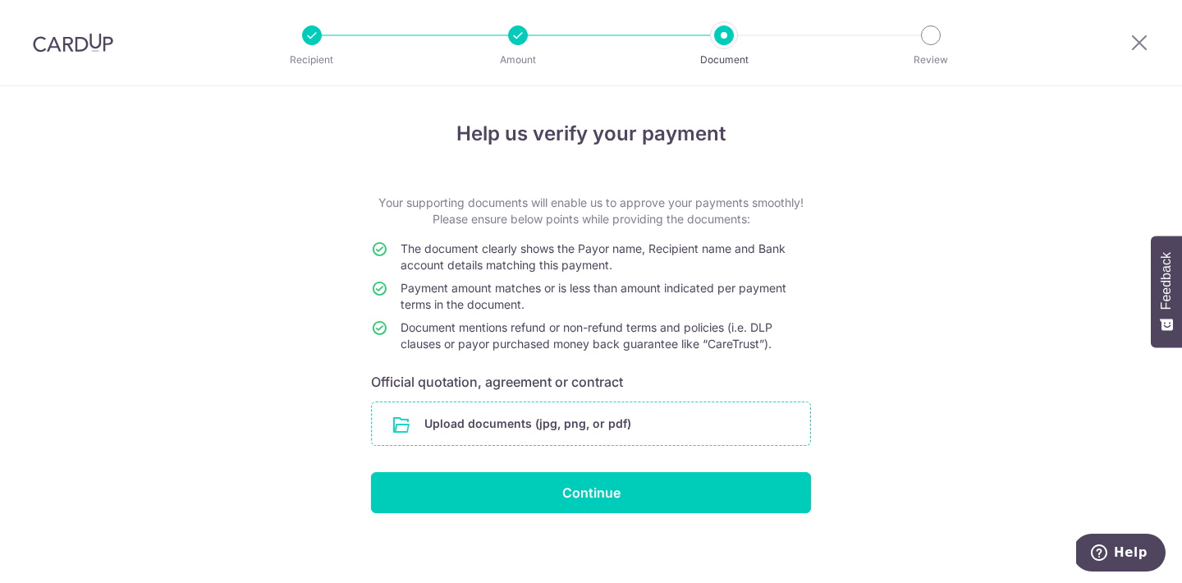
click at [617, 425] on input "file" at bounding box center [591, 423] width 438 height 43
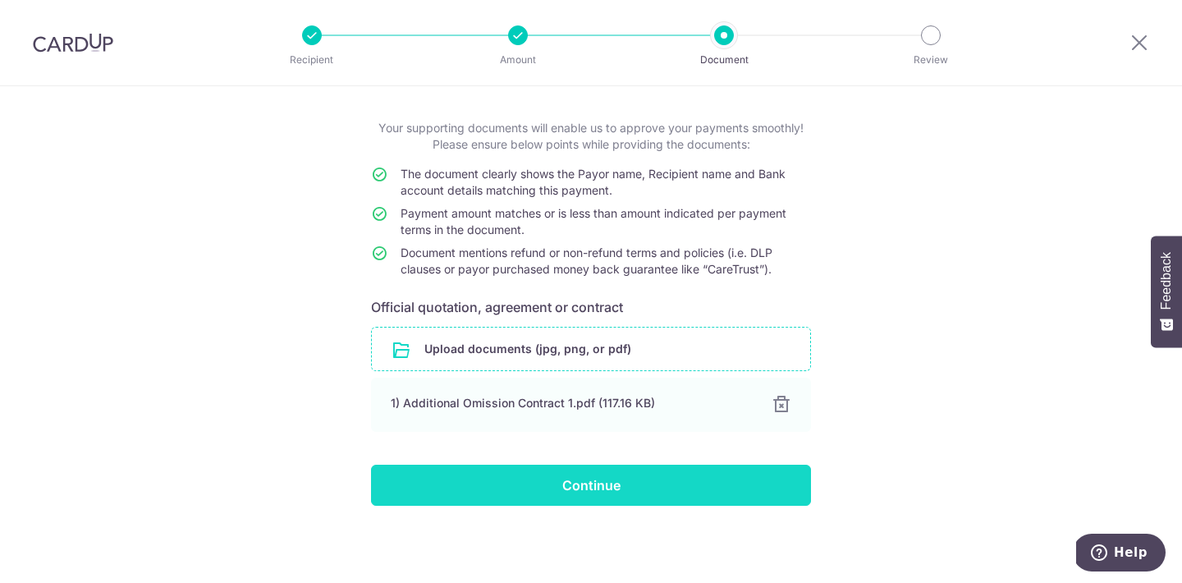
scroll to position [75, 0]
click at [502, 480] on input "Continue" at bounding box center [591, 485] width 440 height 41
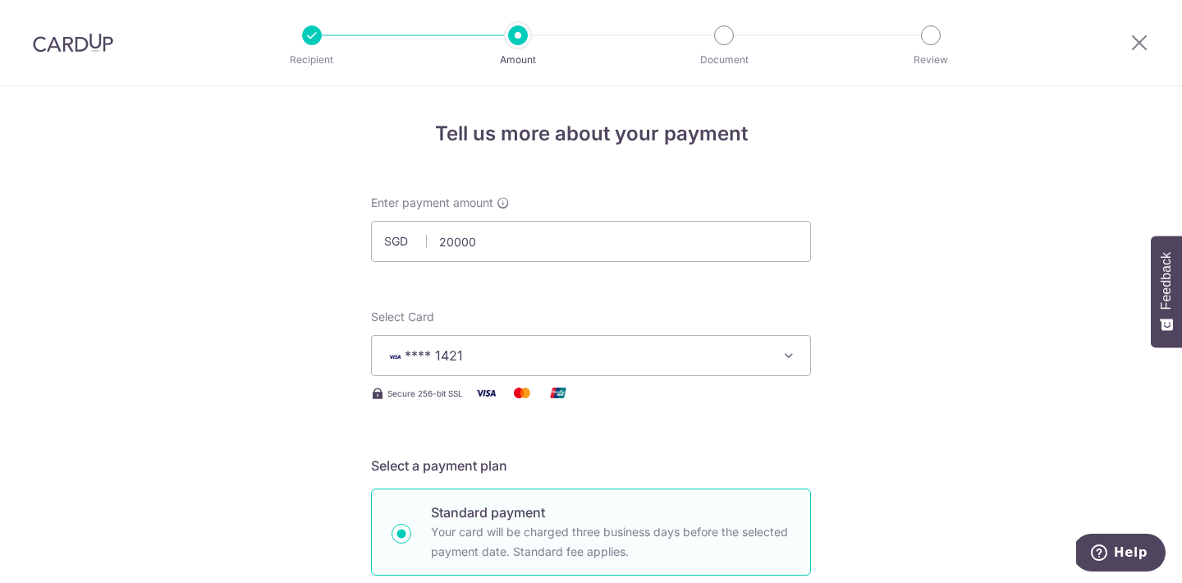
type input "20,000.00"
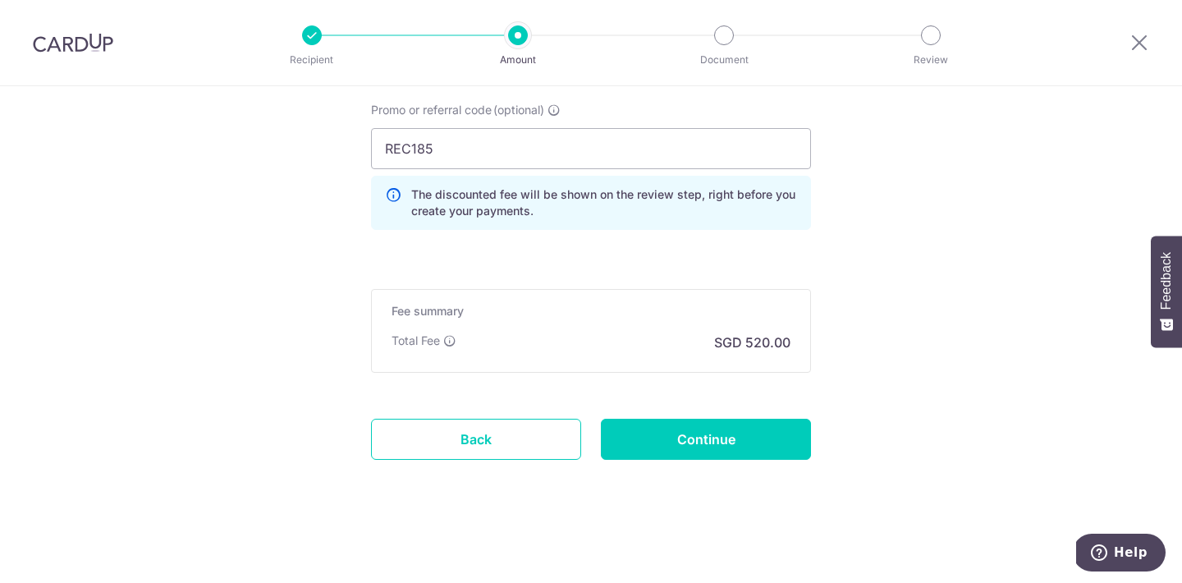
scroll to position [1173, 0]
click at [752, 447] on input "Continue" at bounding box center [706, 439] width 210 height 41
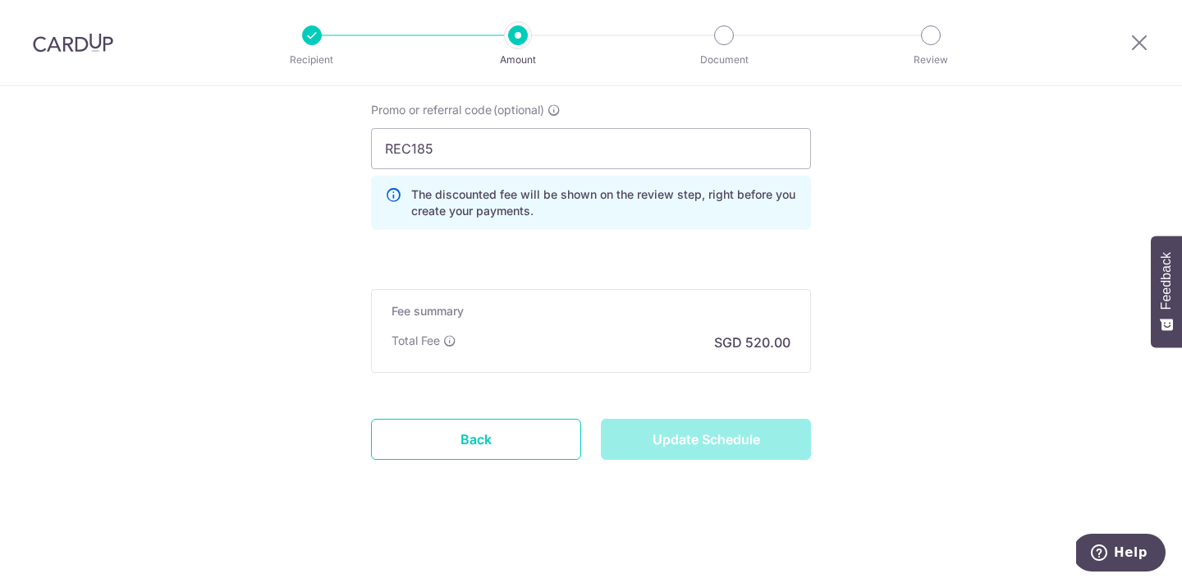
type input "Update Schedule"
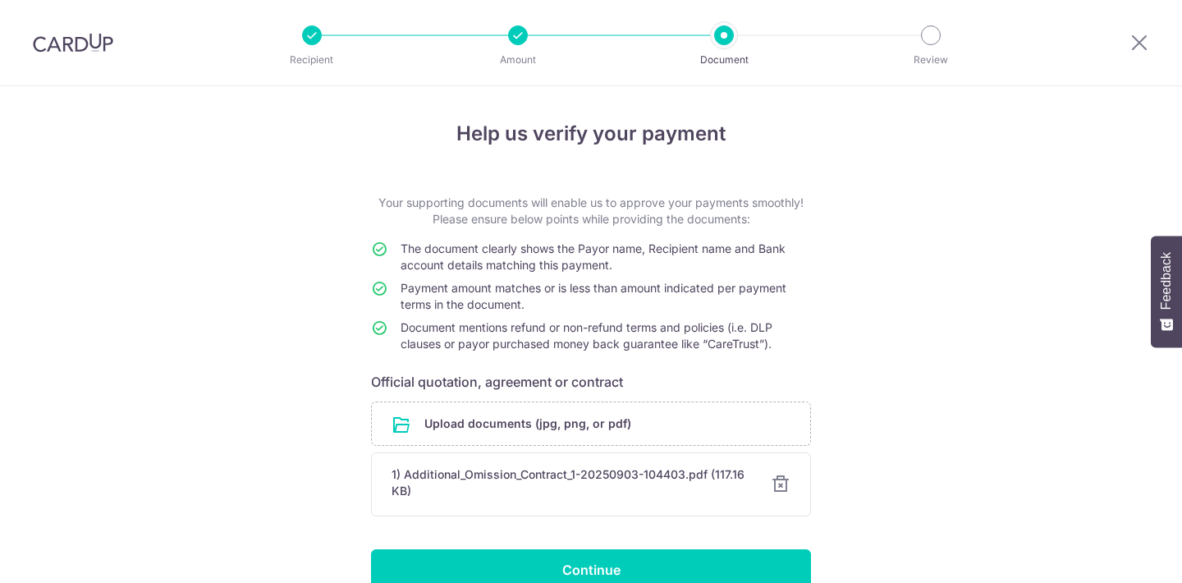
click at [739, 549] on input "Continue" at bounding box center [591, 569] width 440 height 41
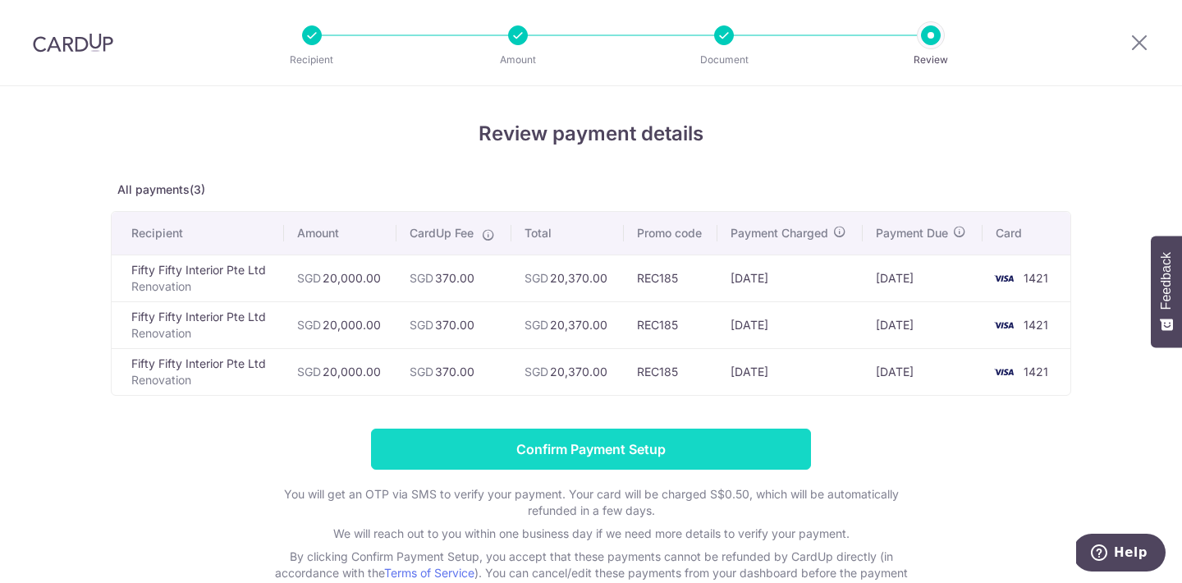
click at [732, 452] on input "Confirm Payment Setup" at bounding box center [591, 449] width 440 height 41
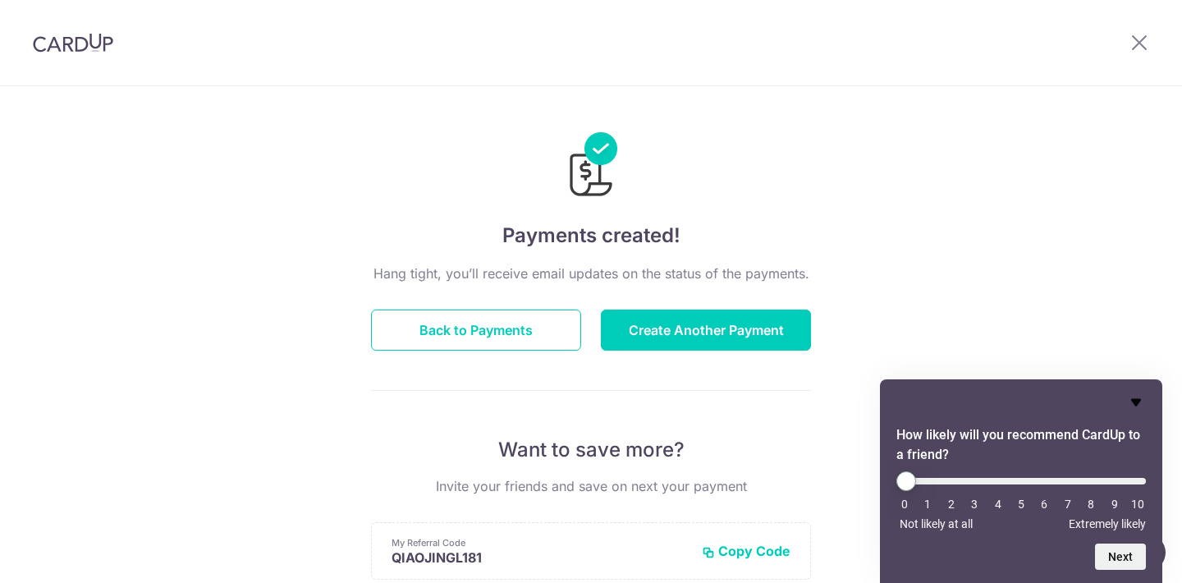
click at [1140, 406] on icon "Hide survey" at bounding box center [1137, 402] width 20 height 20
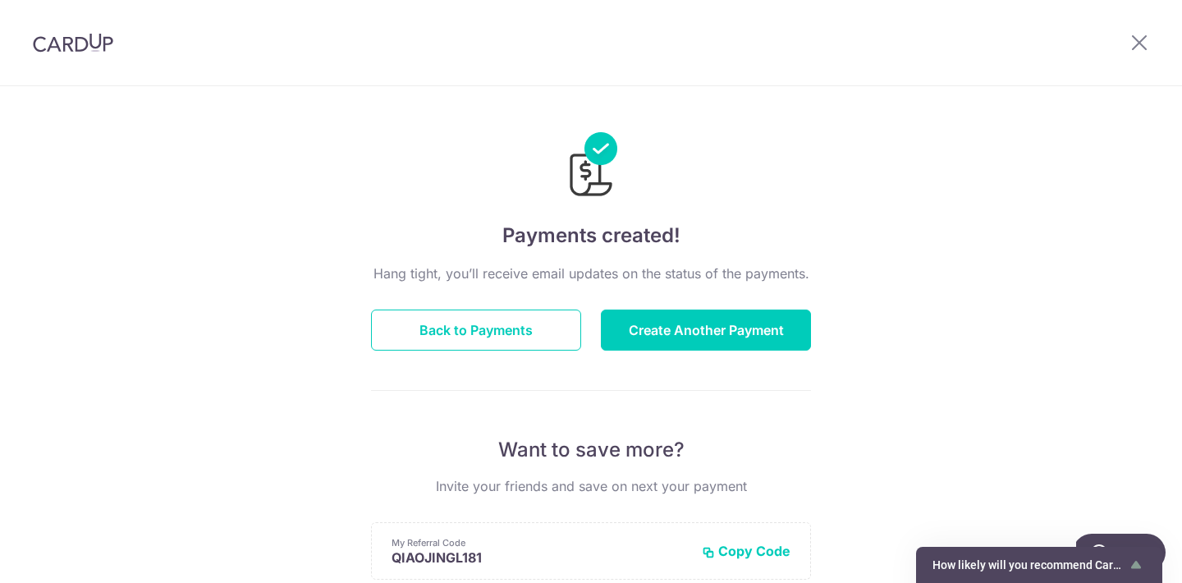
click at [829, 61] on header at bounding box center [591, 43] width 1182 height 86
